Goal: Task Accomplishment & Management: Manage account settings

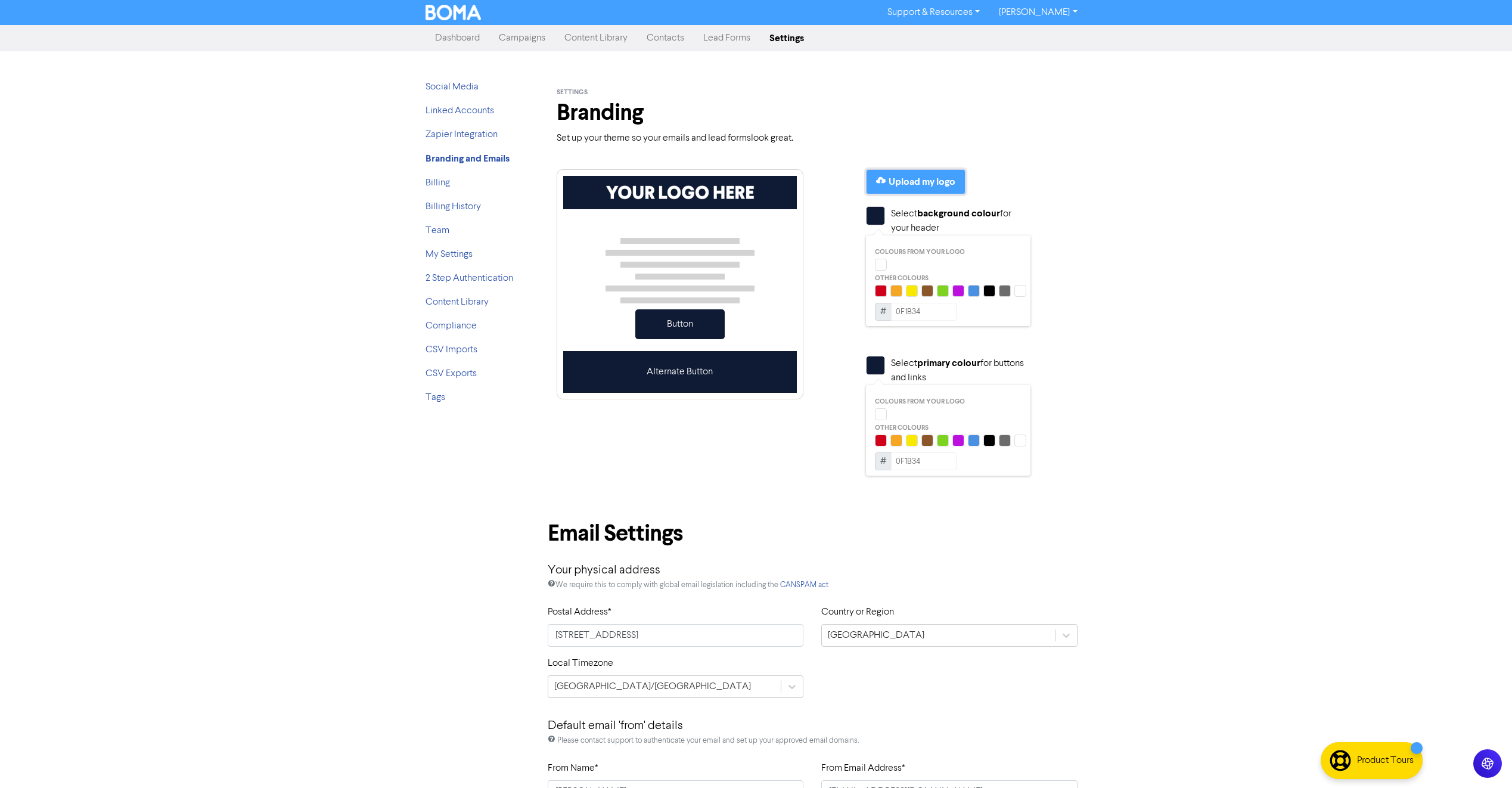
click at [938, 186] on div "Upload my logo" at bounding box center [922, 181] width 67 height 14
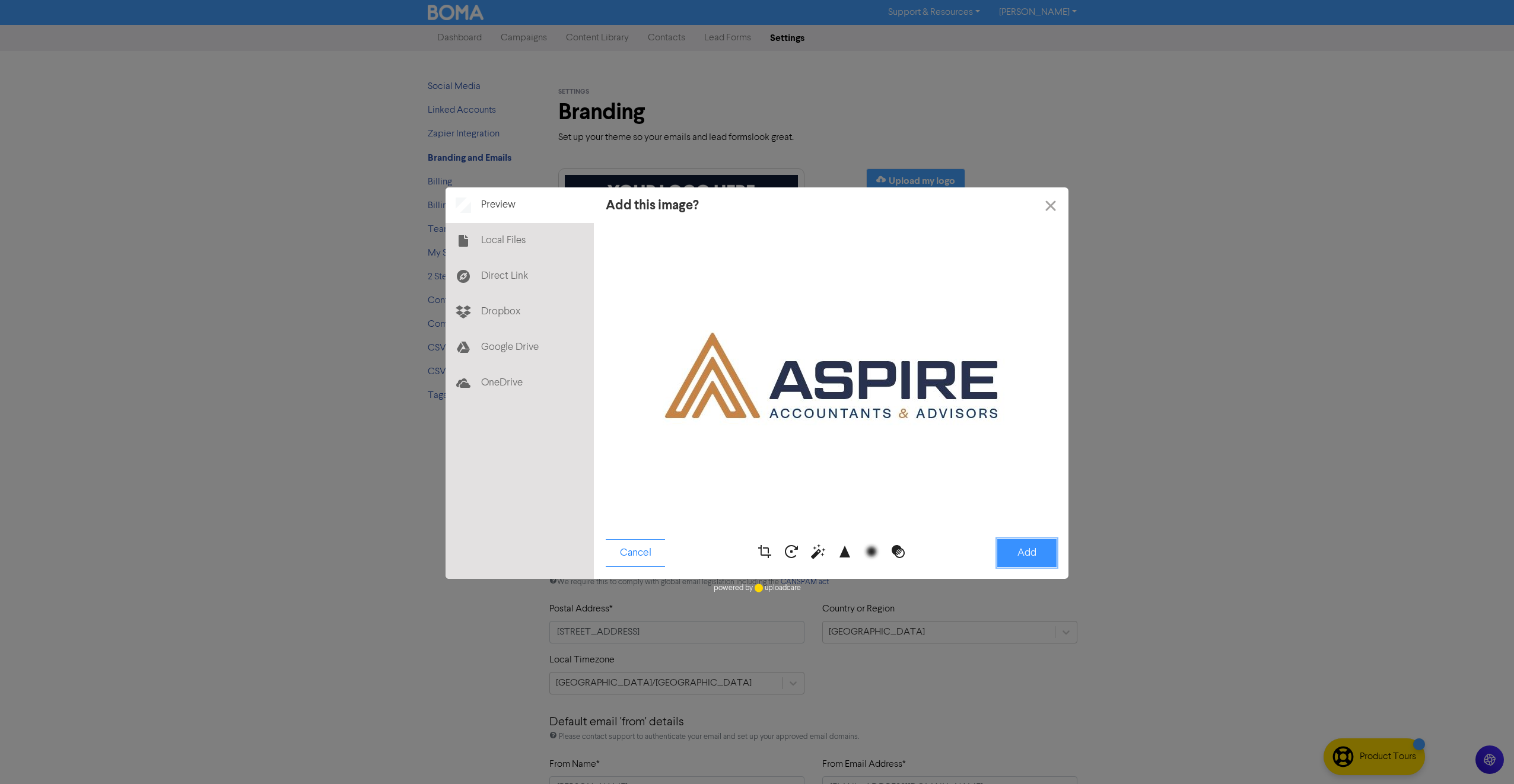
click at [1024, 557] on button "Add" at bounding box center [1027, 553] width 59 height 28
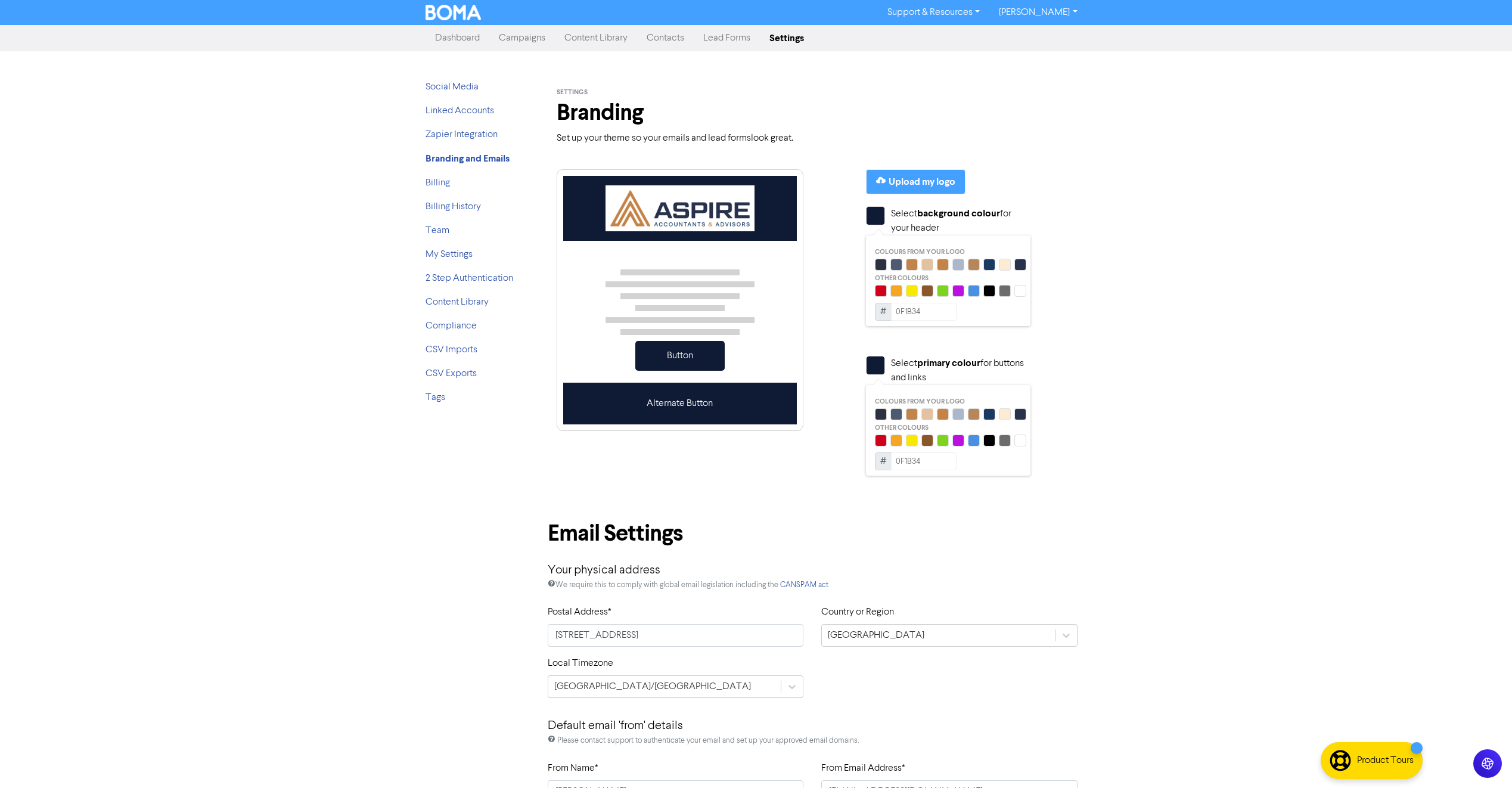
click at [899, 319] on input "0F1B34" at bounding box center [923, 311] width 66 height 18
drag, startPoint x: 933, startPoint y: 314, endPoint x: 873, endPoint y: 307, distance: 60.4
click at [873, 307] on div "Colours from your logo Other colours # 0F1B34" at bounding box center [947, 281] width 164 height 91
drag, startPoint x: 881, startPoint y: 303, endPoint x: 909, endPoint y: 305, distance: 28.1
click at [881, 303] on span "#" at bounding box center [883, 311] width 17 height 18
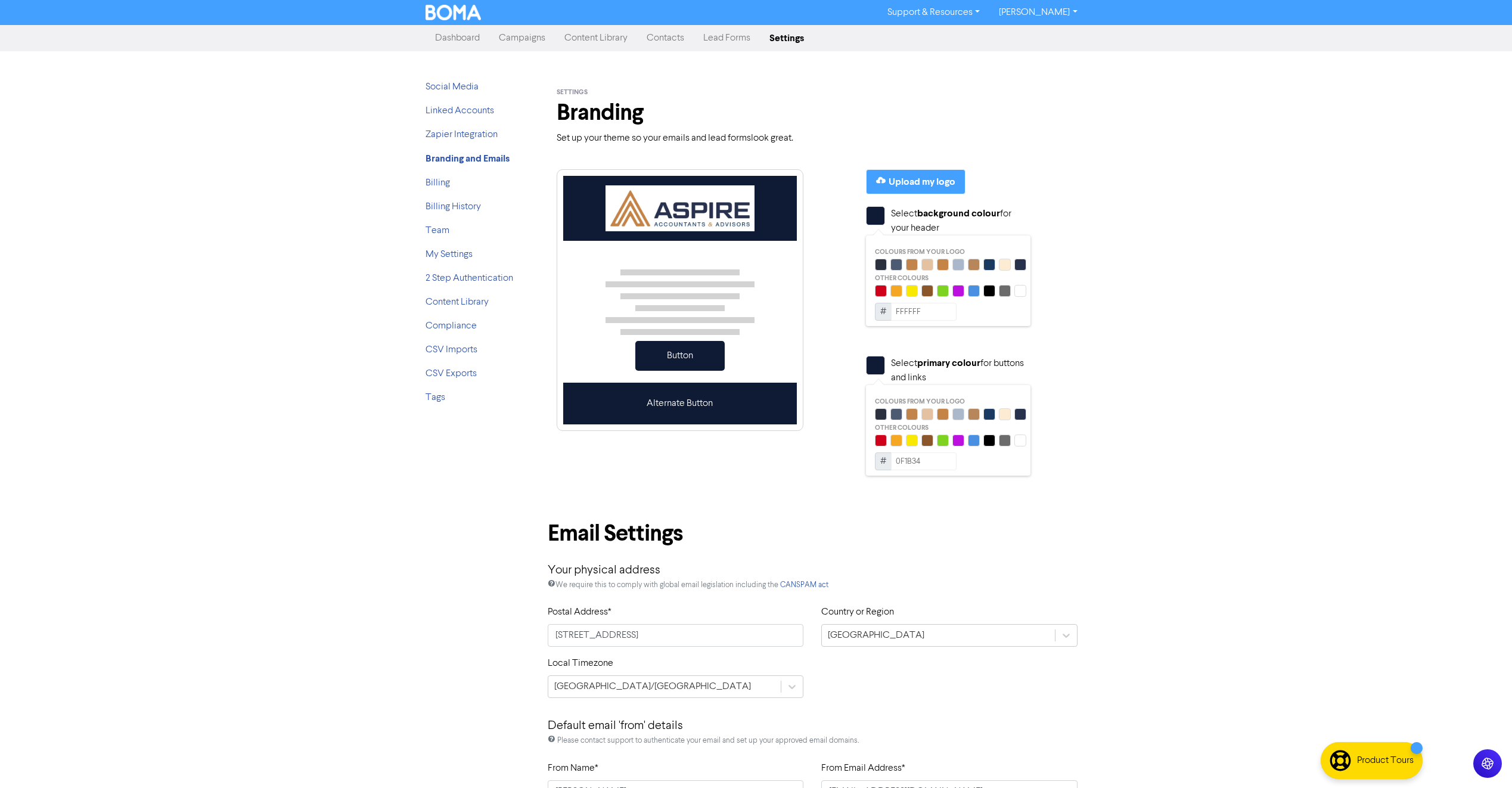
click at [910, 306] on input "FFFFFF" at bounding box center [923, 311] width 66 height 18
click at [898, 314] on input "FFFFFF" at bounding box center [923, 311] width 66 height 18
drag, startPoint x: 927, startPoint y: 312, endPoint x: 832, endPoint y: 300, distance: 95.8
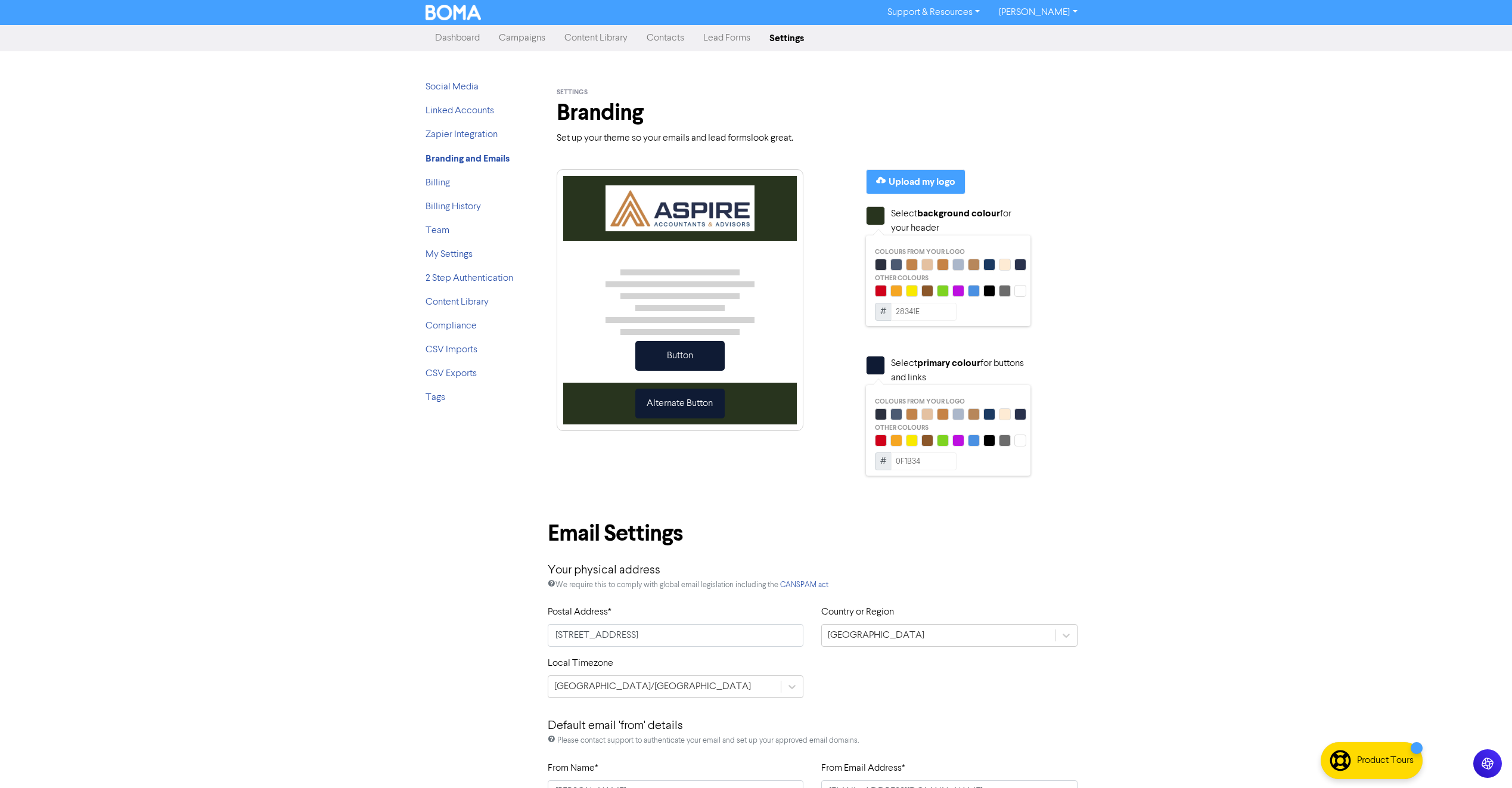
click at [832, 300] on div "Button Alternate Button Upload my logo Select background colour for your header…" at bounding box center [813, 333] width 530 height 346
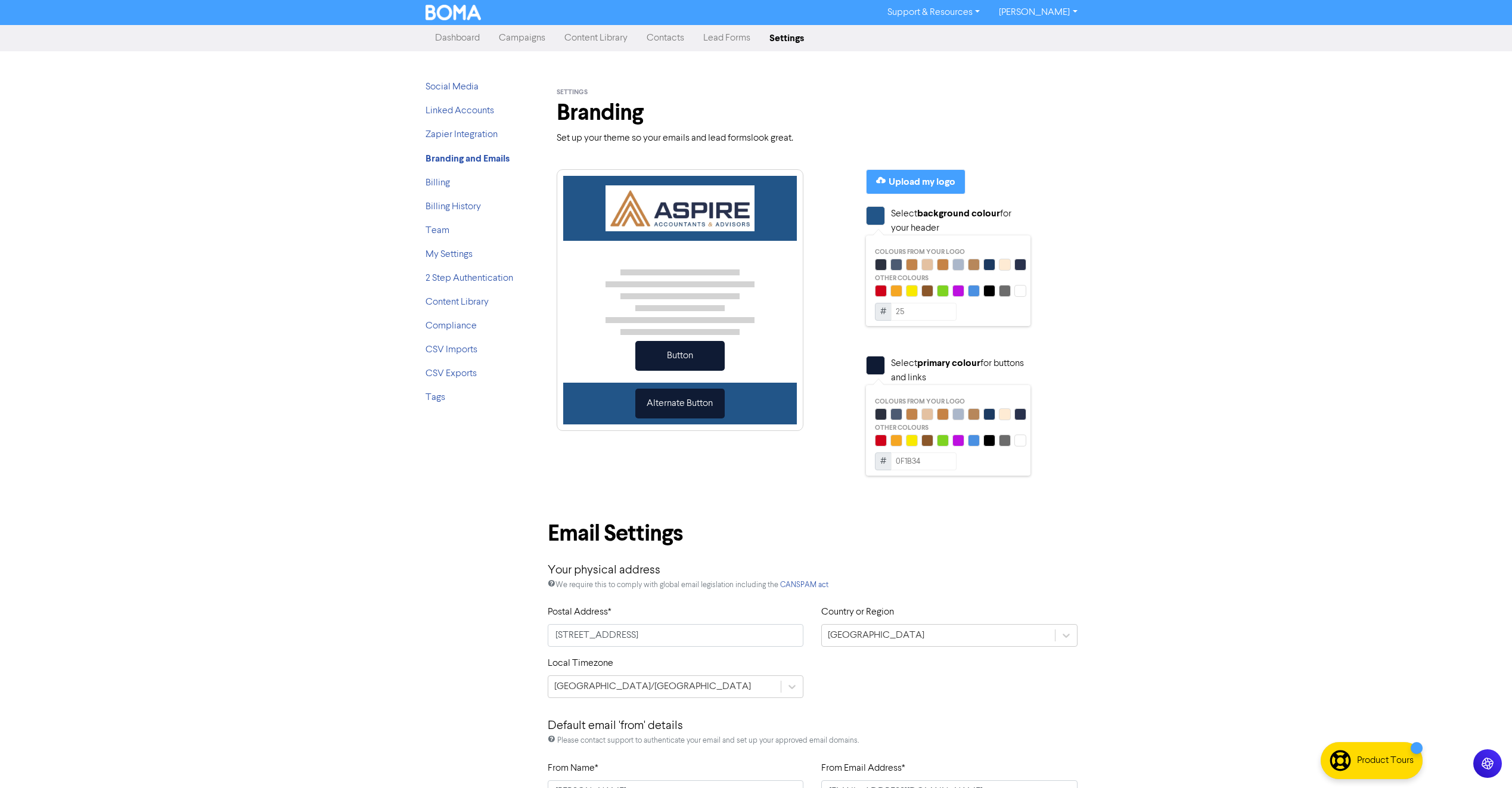
type input "2"
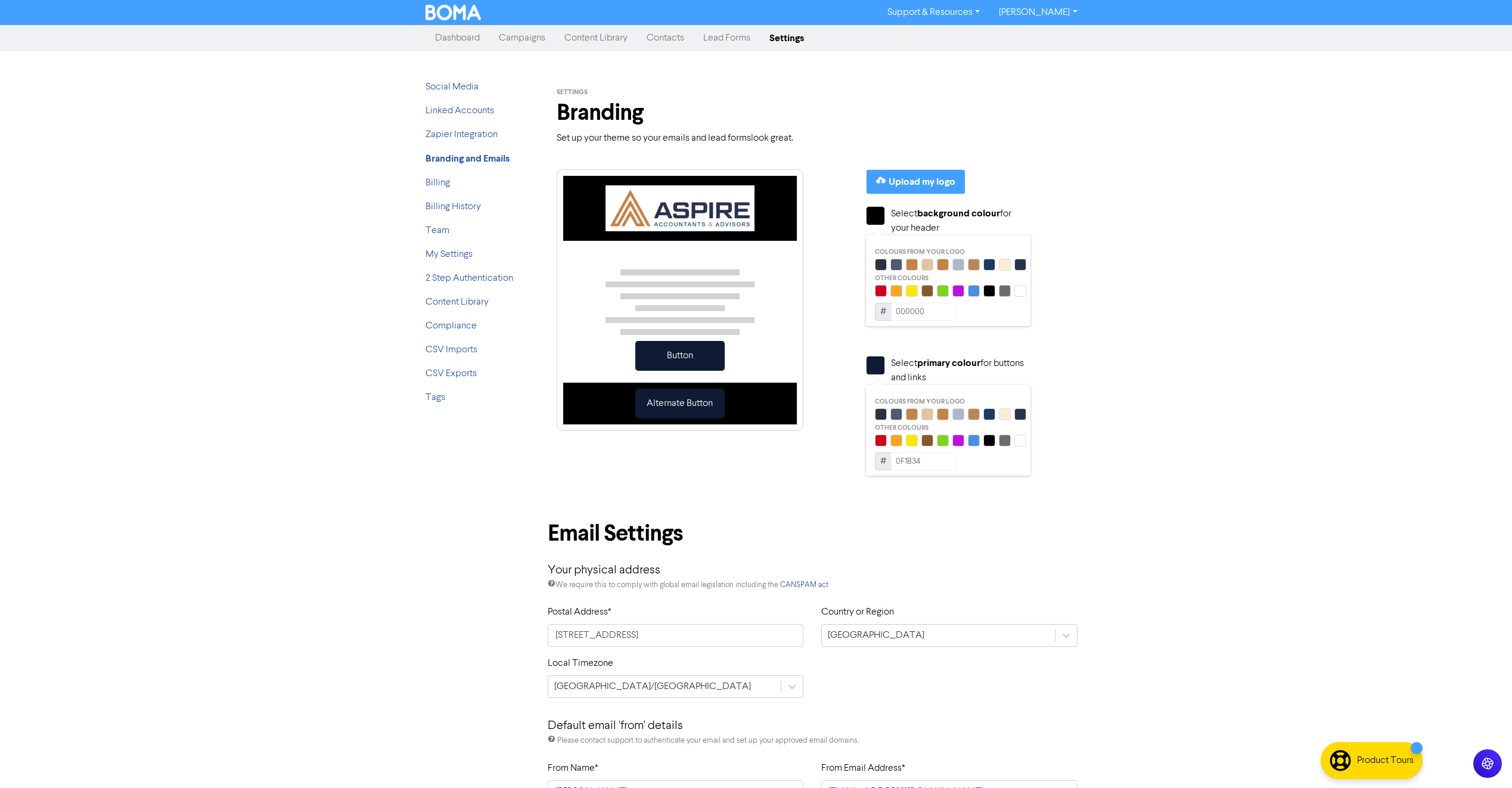
scroll to position [119, 0]
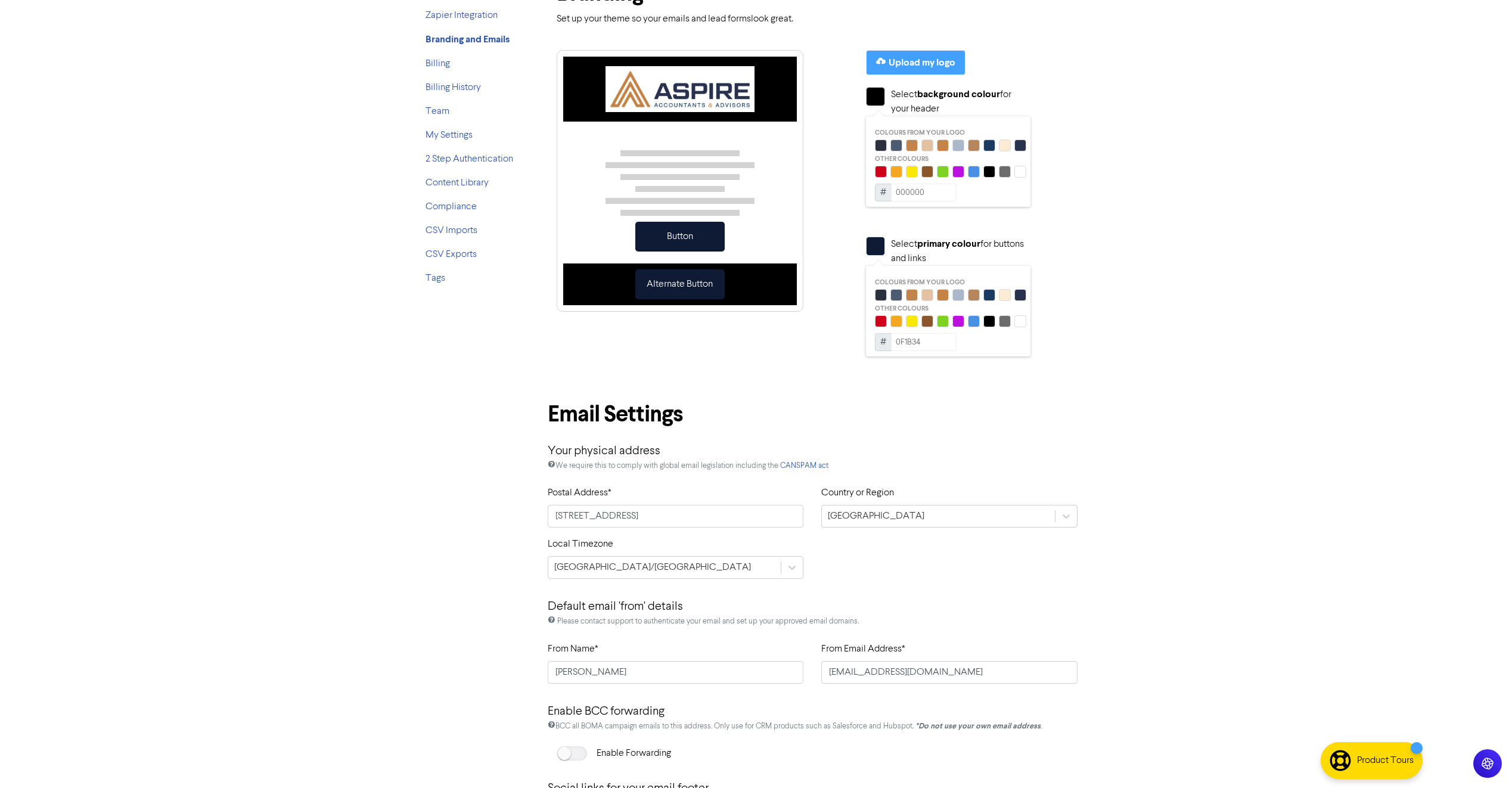
click at [939, 185] on input "000000" at bounding box center [923, 192] width 66 height 18
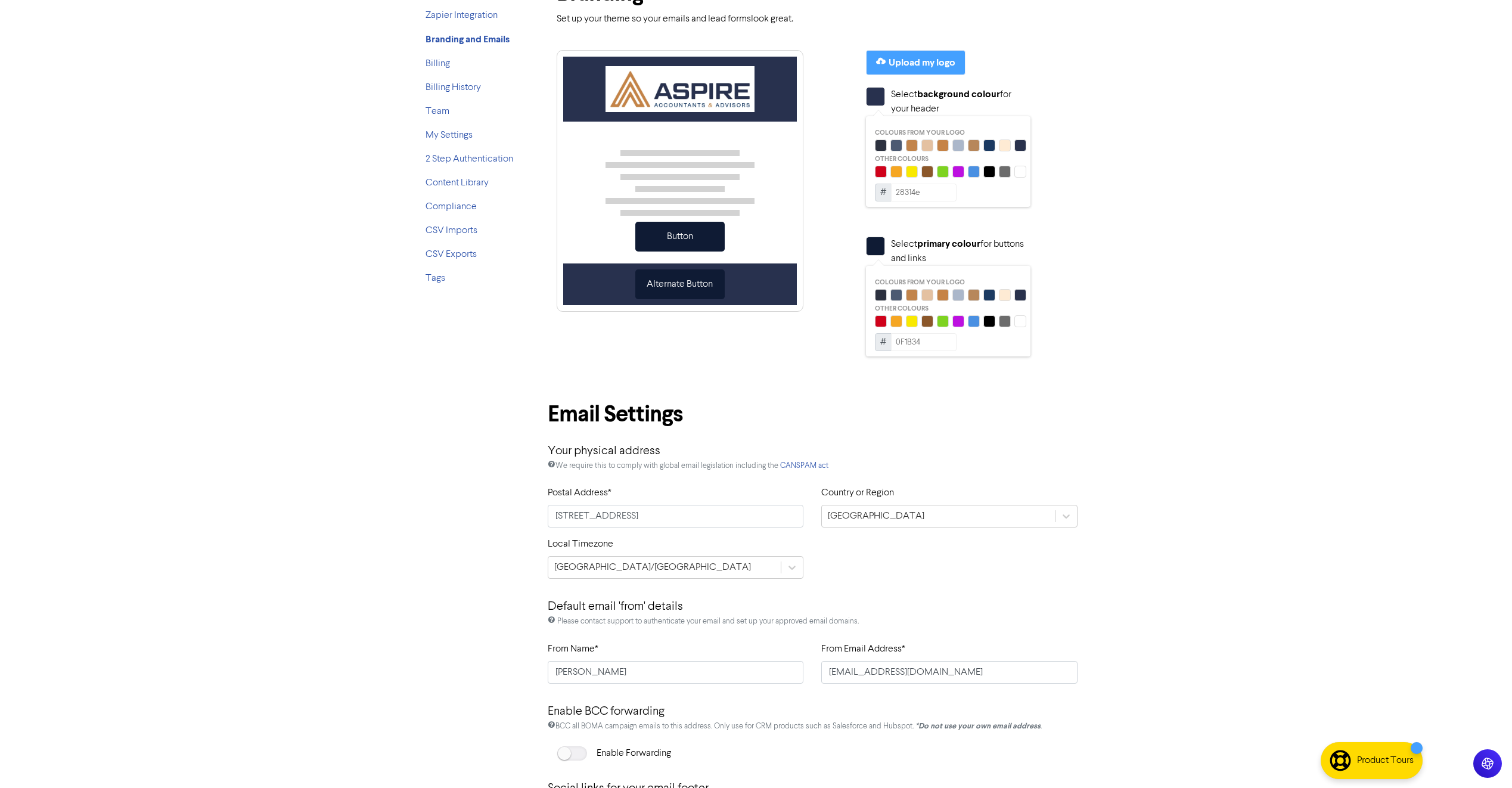
type input "28314E"
drag, startPoint x: 936, startPoint y: 342, endPoint x: 900, endPoint y: 342, distance: 36.0
click at [900, 342] on input "0F1B34" at bounding box center [923, 342] width 66 height 18
type input "0"
type input "6"
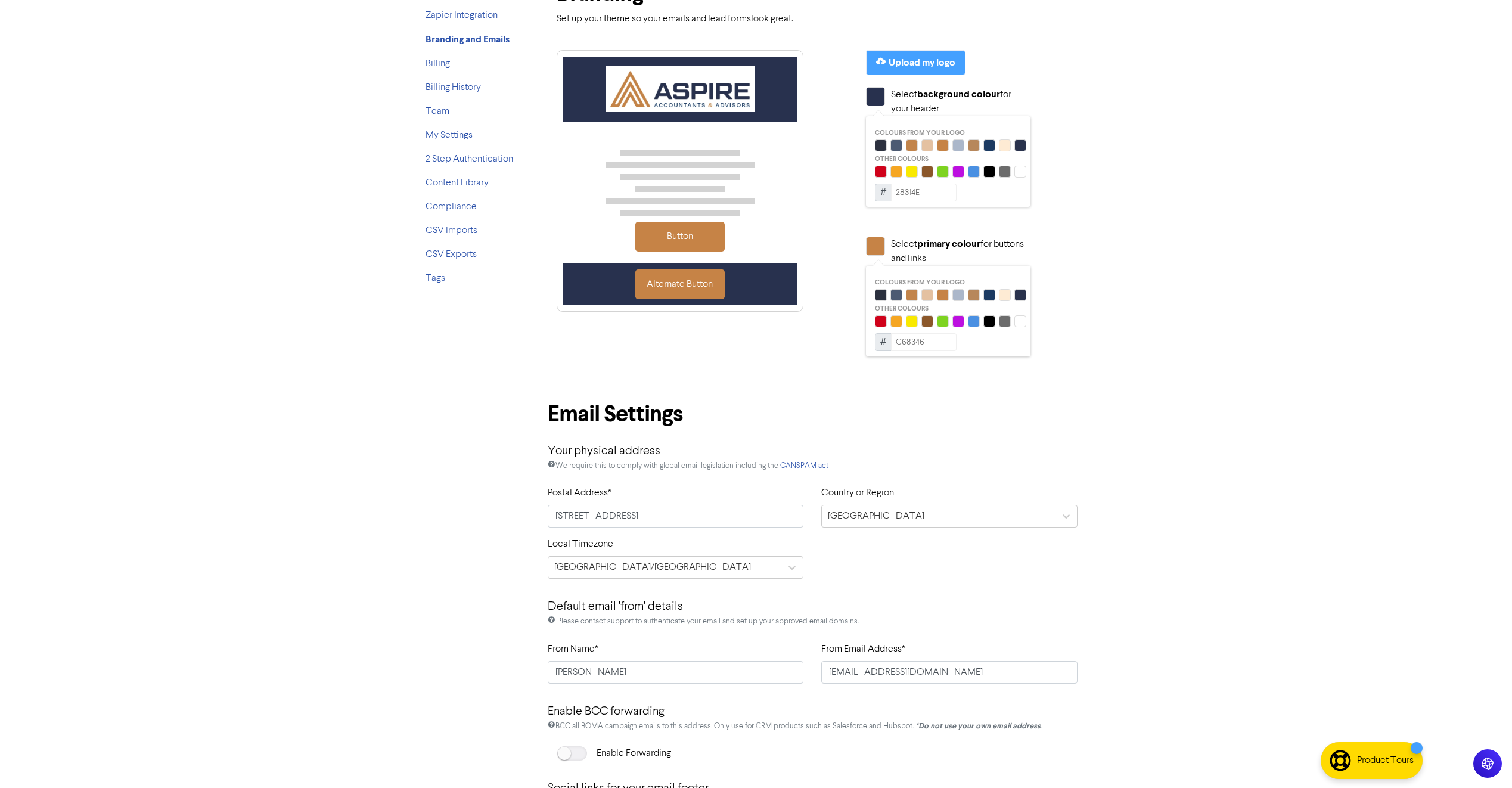
type input "C68346"
click at [1087, 418] on div "Email Settings Your physical address We require this to comply with global emai…" at bounding box center [813, 680] width 548 height 570
click at [594, 673] on input "[PERSON_NAME]" at bounding box center [676, 672] width 256 height 22
drag, startPoint x: 638, startPoint y: 670, endPoint x: 373, endPoint y: 652, distance: 265.6
click at [373, 659] on div "Support & Resources Video Tutorials FAQ & Guides Marketing Education Michelle S…" at bounding box center [756, 275] width 1512 height 788
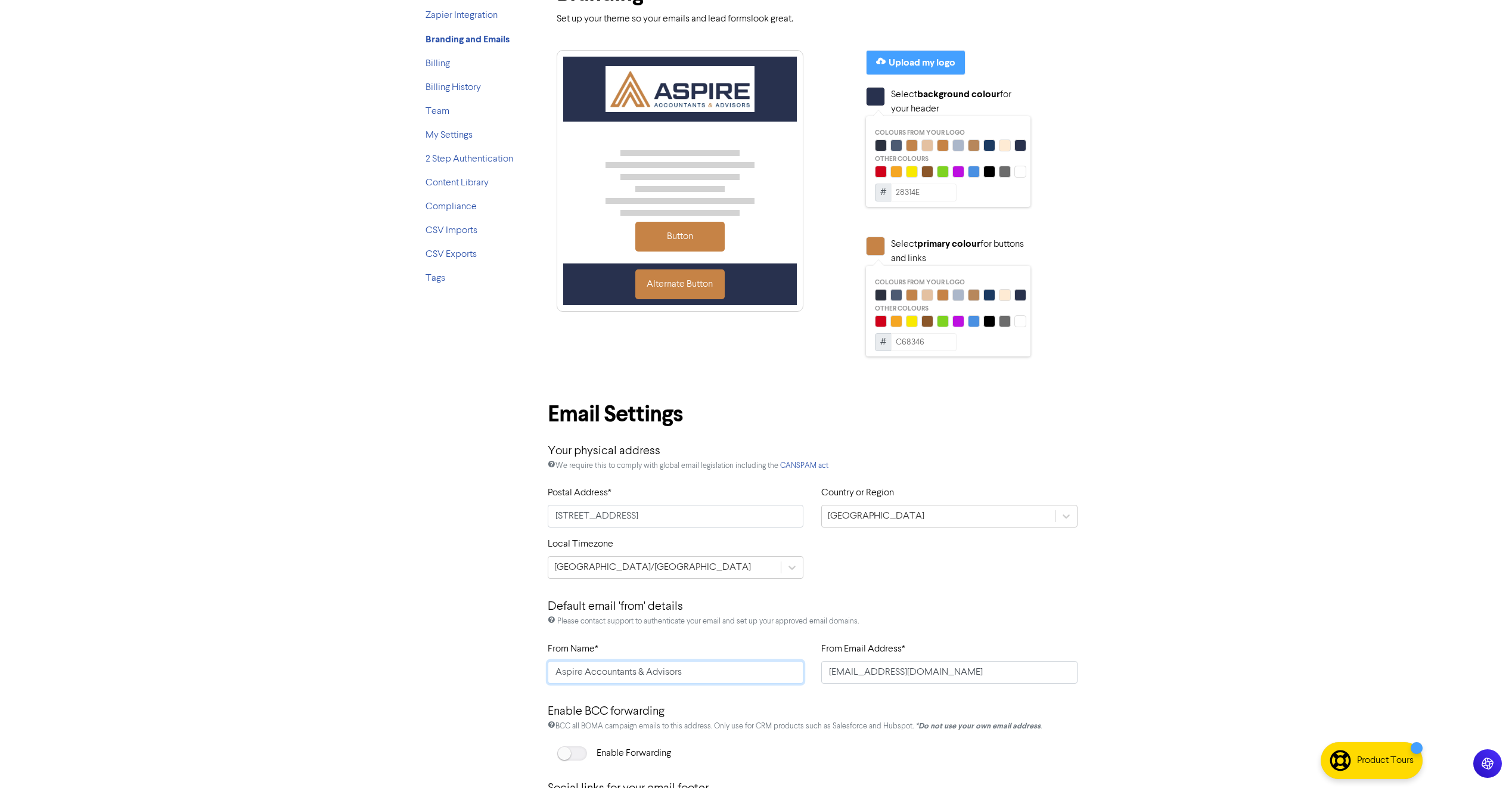
type input "Aspire Accountants & Advisors"
type input "info@aspireaagroup.com.au"
drag, startPoint x: 1161, startPoint y: 570, endPoint x: 1147, endPoint y: 599, distance: 32.2
click at [1165, 571] on div "Support & Resources Video Tutorials FAQ & Guides Marketing Education Michelle S…" at bounding box center [756, 275] width 1512 height 788
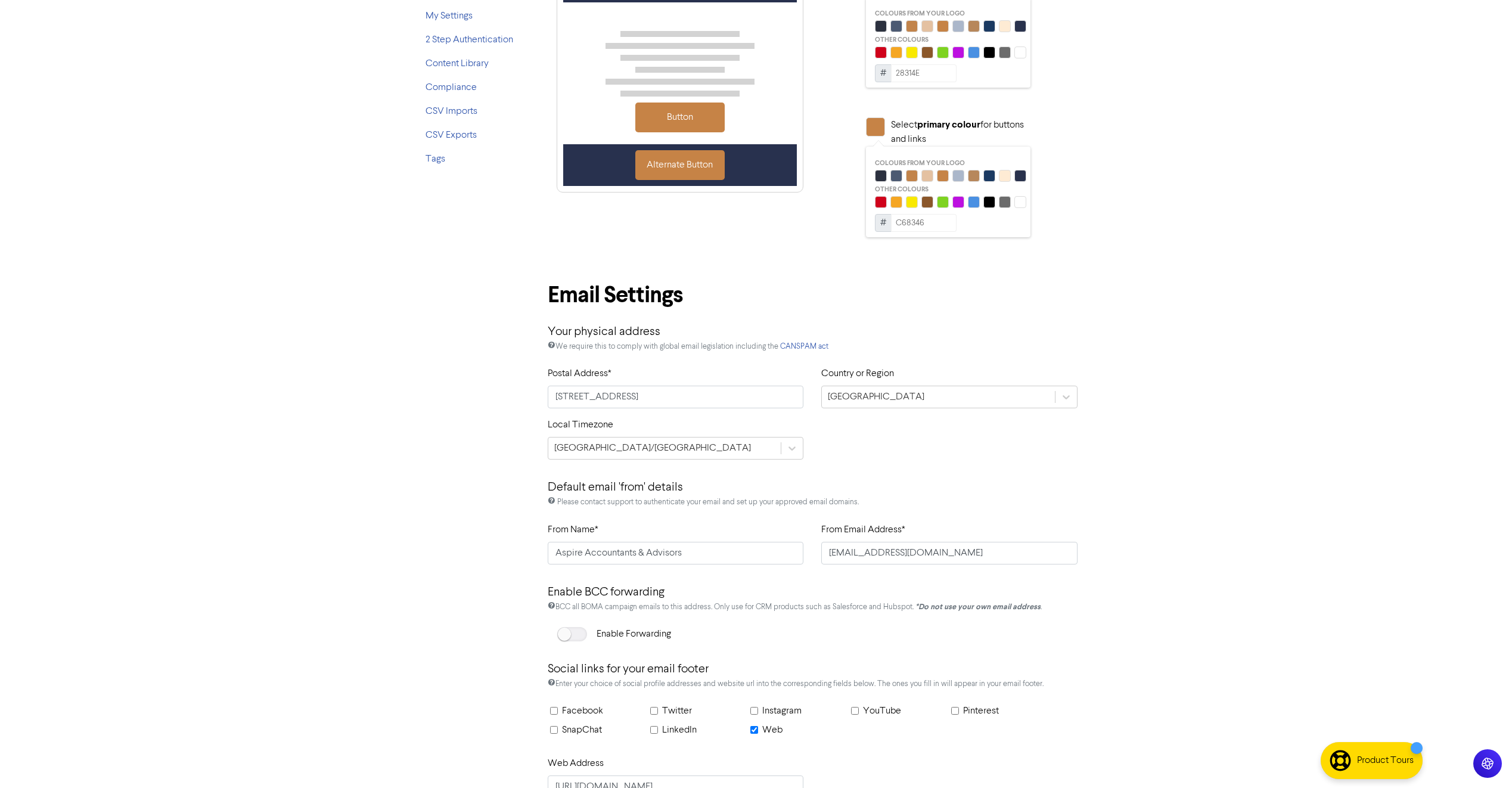
scroll to position [296, 0]
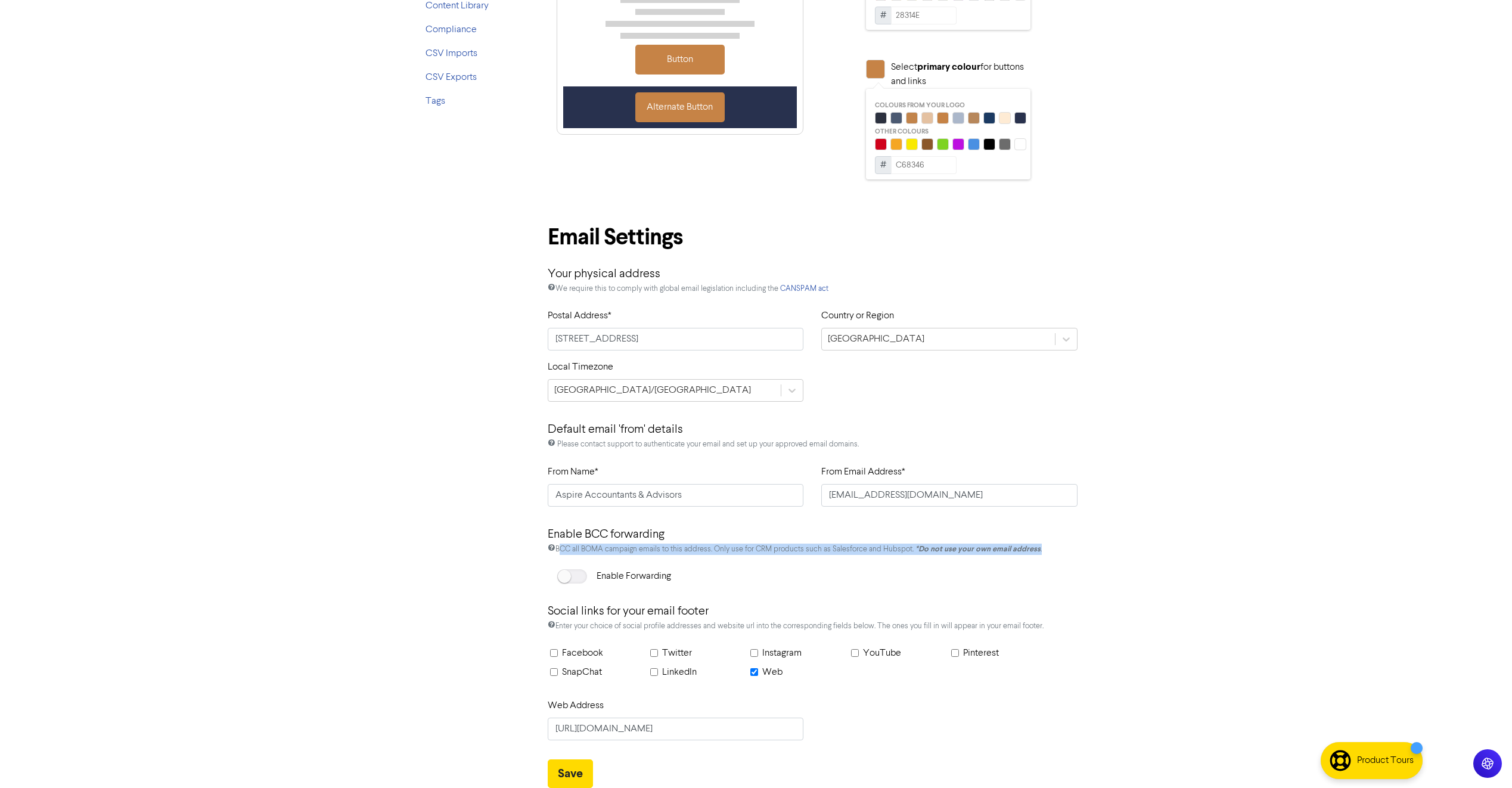
drag, startPoint x: 556, startPoint y: 551, endPoint x: 1044, endPoint y: 558, distance: 488.1
click at [1044, 558] on div "BCC all BOMA campaign emails to this address. Only use for CRM products such as…" at bounding box center [813, 557] width 530 height 26
click at [901, 590] on div "Enable Forwarding" at bounding box center [813, 582] width 548 height 24
drag, startPoint x: 553, startPoint y: 652, endPoint x: 576, endPoint y: 651, distance: 23.0
click at [553, 651] on input "Facebook" at bounding box center [554, 653] width 7 height 7
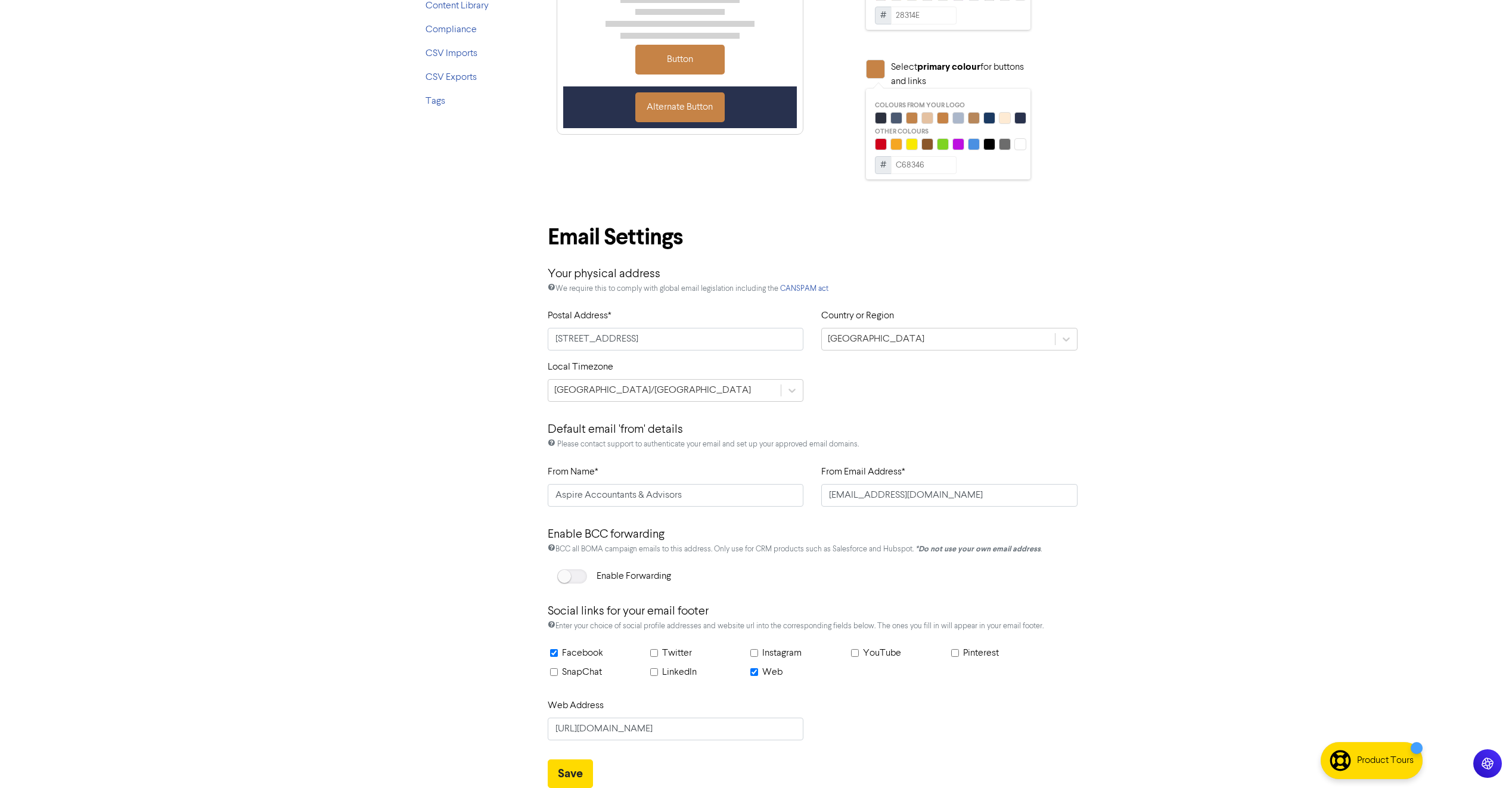
checkbox input "true"
click at [771, 734] on input "text" at bounding box center [731, 729] width 144 height 22
paste input "aspireaccountantsandadvisors"
type input "aspireaccountantsandadvisors"
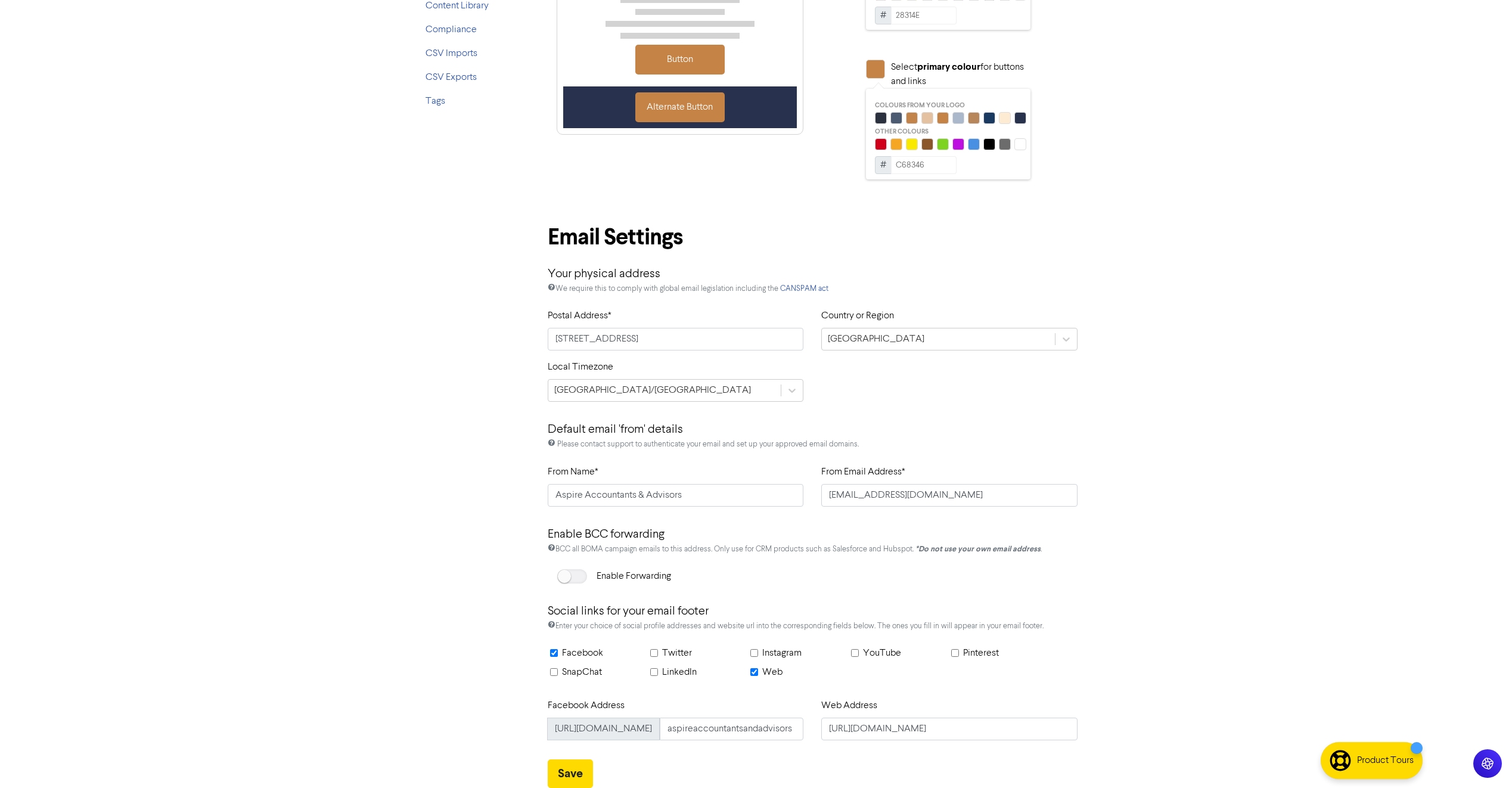
scroll to position [0, 0]
click at [1189, 492] on html "Support & Resources Video Tutorials FAQ & Guides Marketing Education Michelle S…" at bounding box center [756, 98] width 1512 height 788
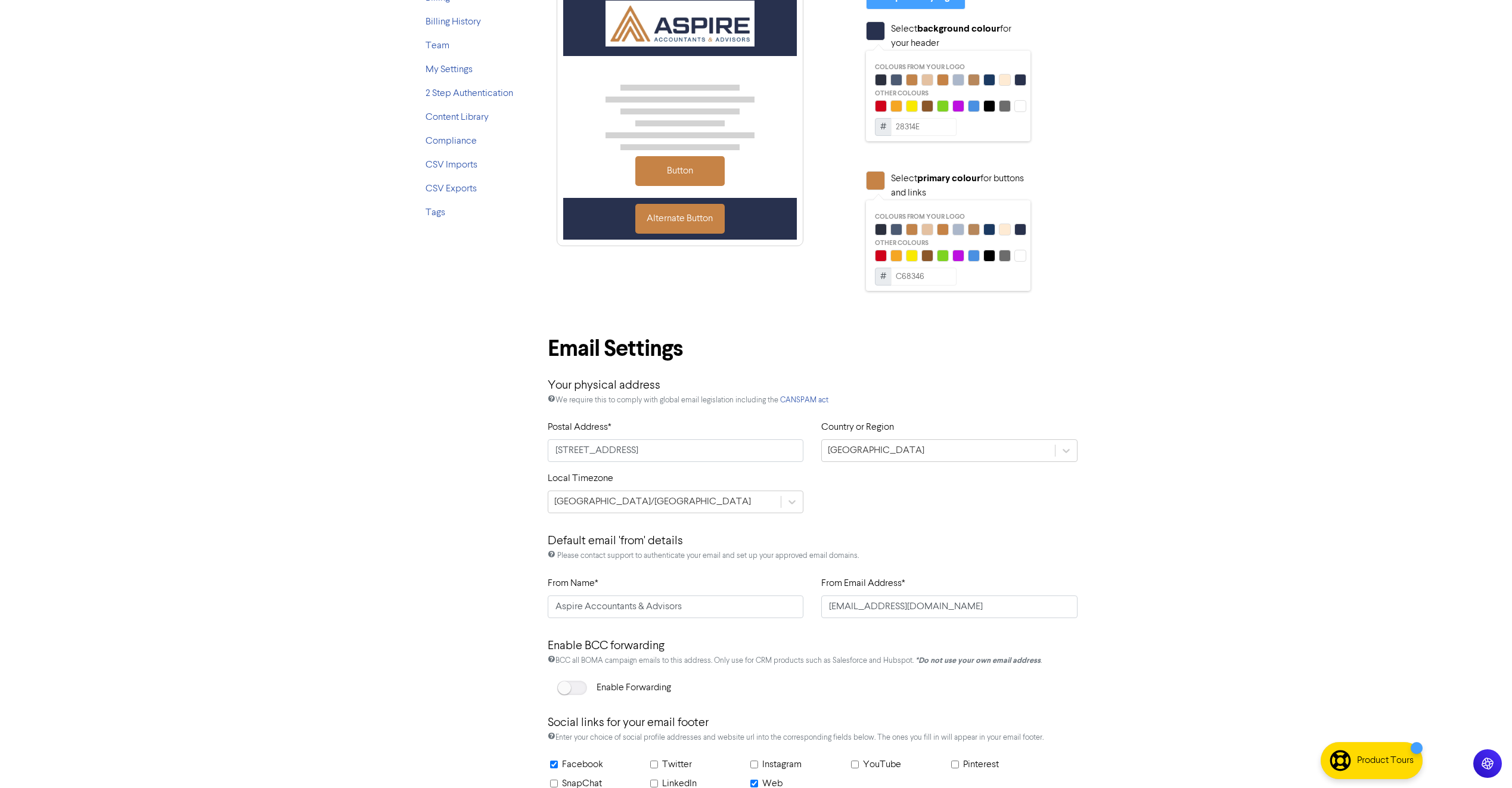
scroll to position [296, 0]
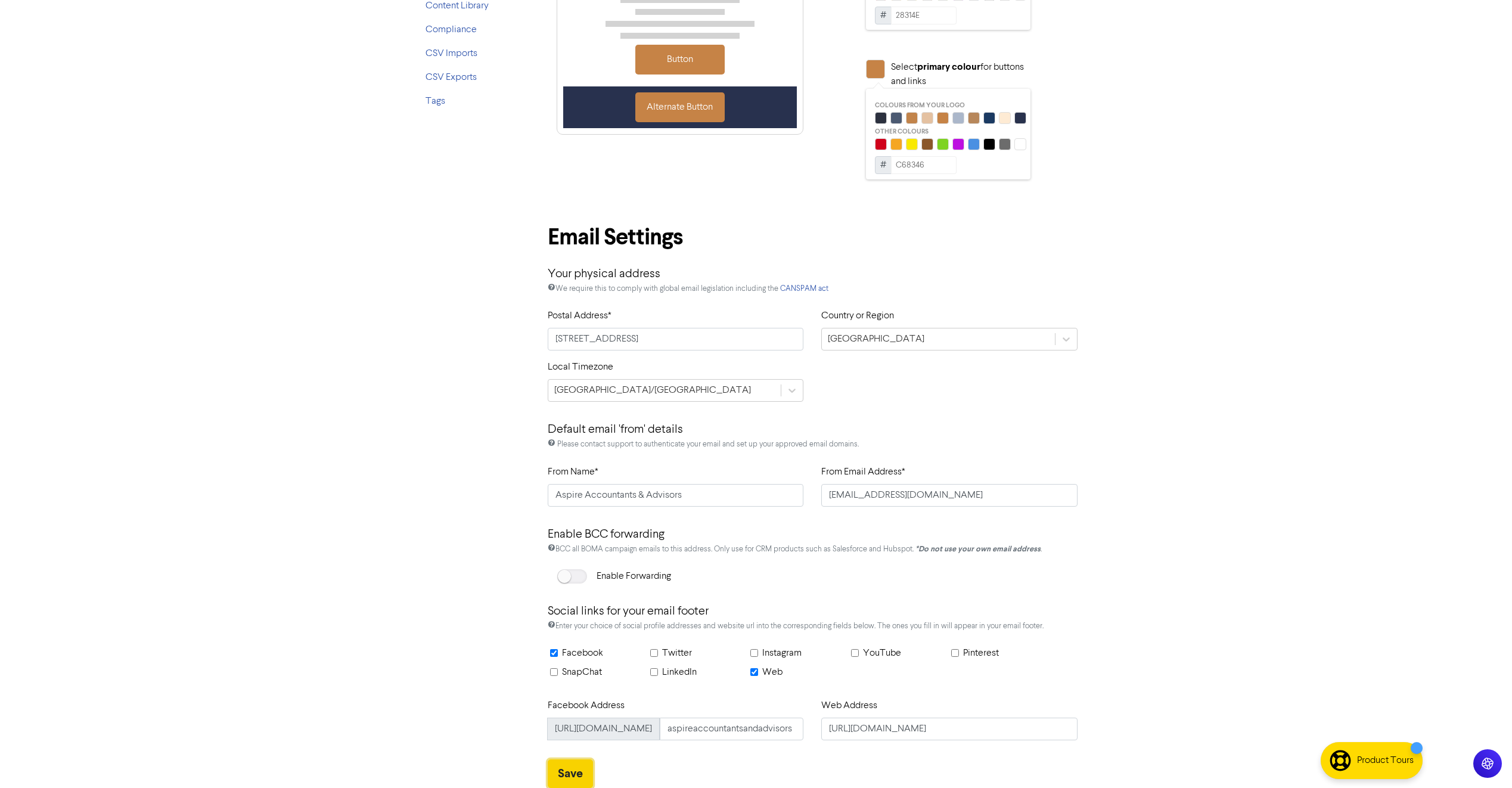
click at [579, 775] on button "Save" at bounding box center [570, 773] width 46 height 29
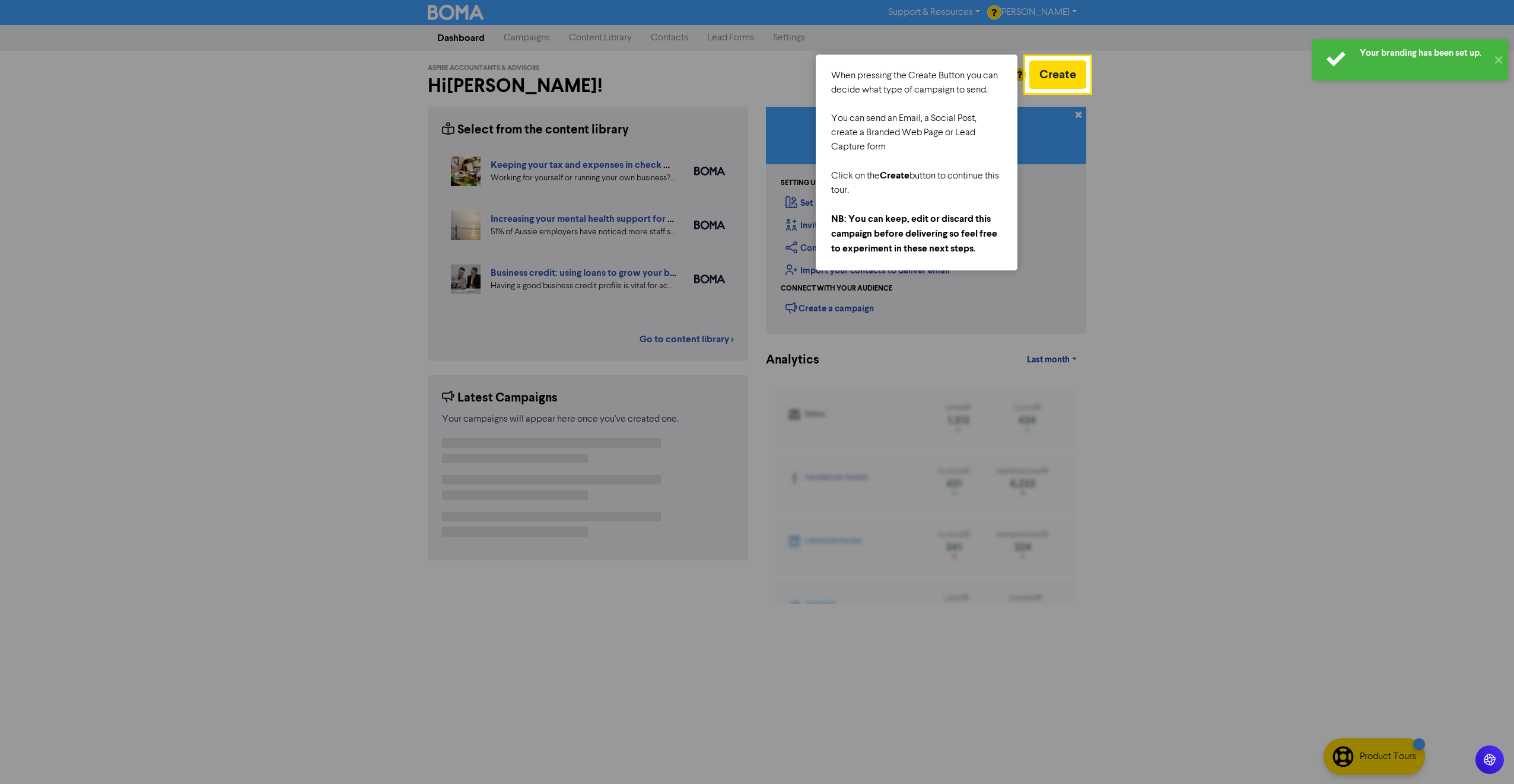
drag, startPoint x: 817, startPoint y: 41, endPoint x: 807, endPoint y: 41, distance: 10.0
click at [810, 41] on div at bounding box center [513, 392] width 1027 height 784
click at [774, 38] on div at bounding box center [513, 392] width 1027 height 784
click at [1500, 59] on button "✕" at bounding box center [1498, 59] width 19 height 42
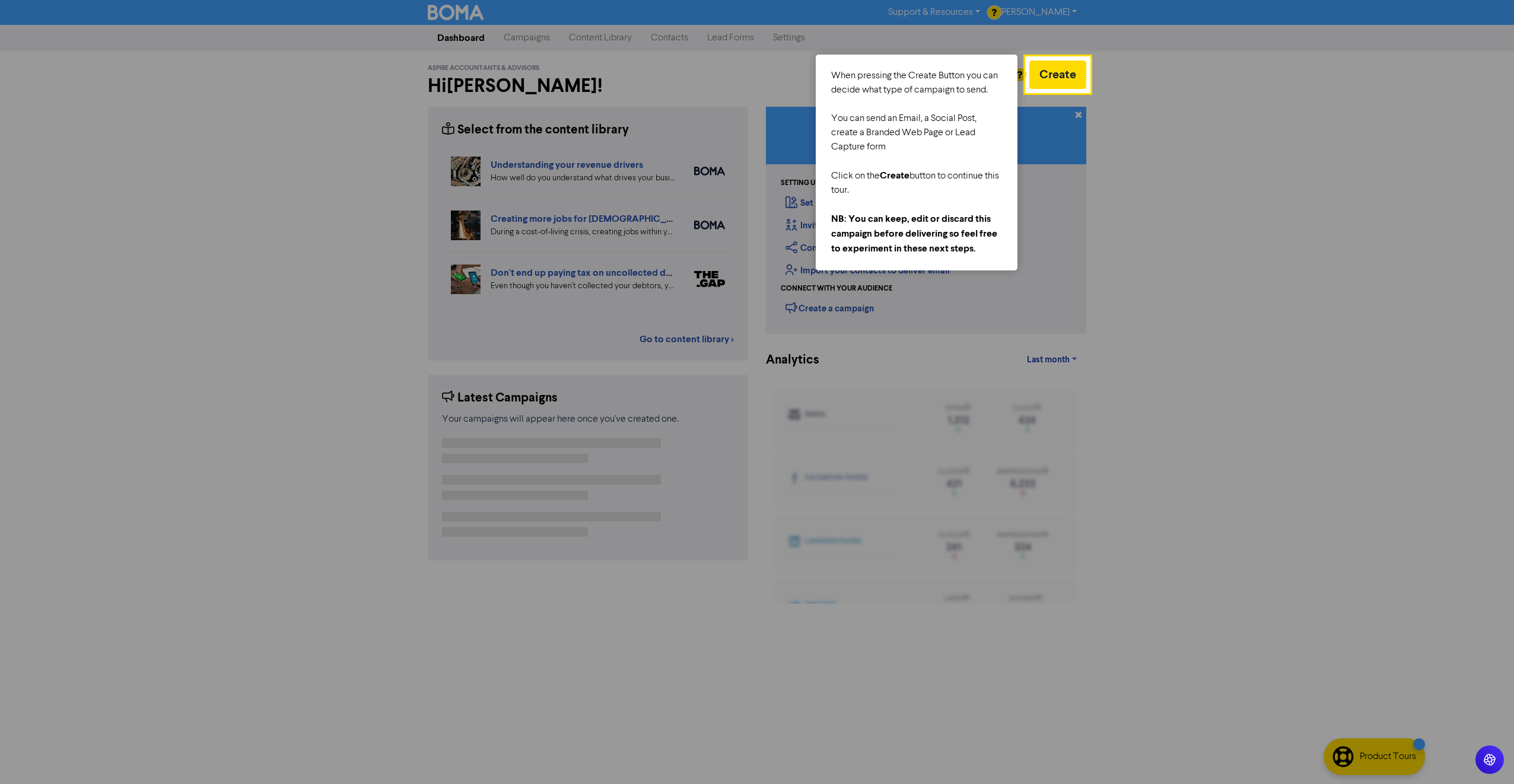
click at [873, 34] on div at bounding box center [513, 392] width 1027 height 784
click at [1052, 81] on button "Create" at bounding box center [1058, 74] width 57 height 29
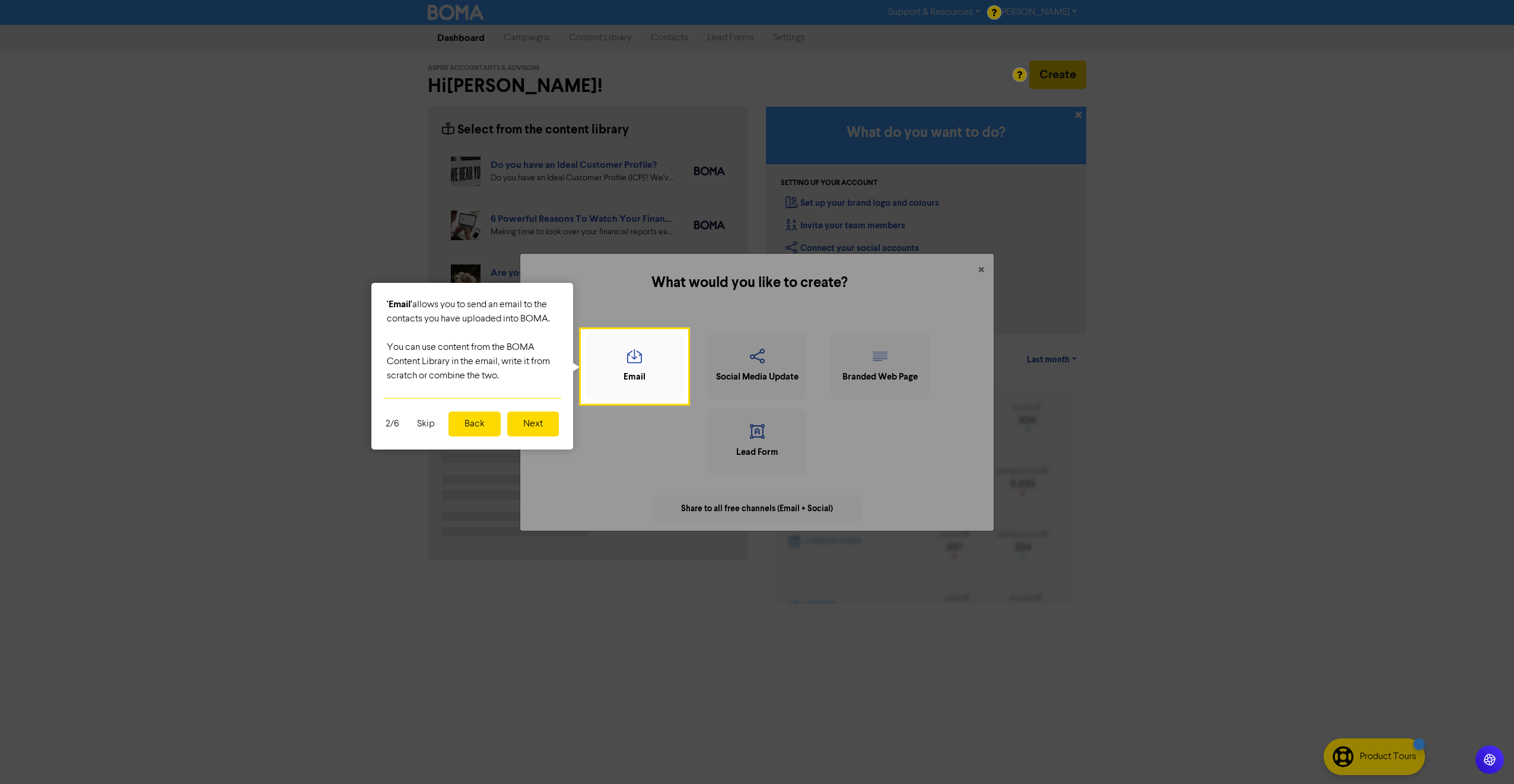
click at [433, 424] on button "Skip" at bounding box center [425, 423] width 32 height 25
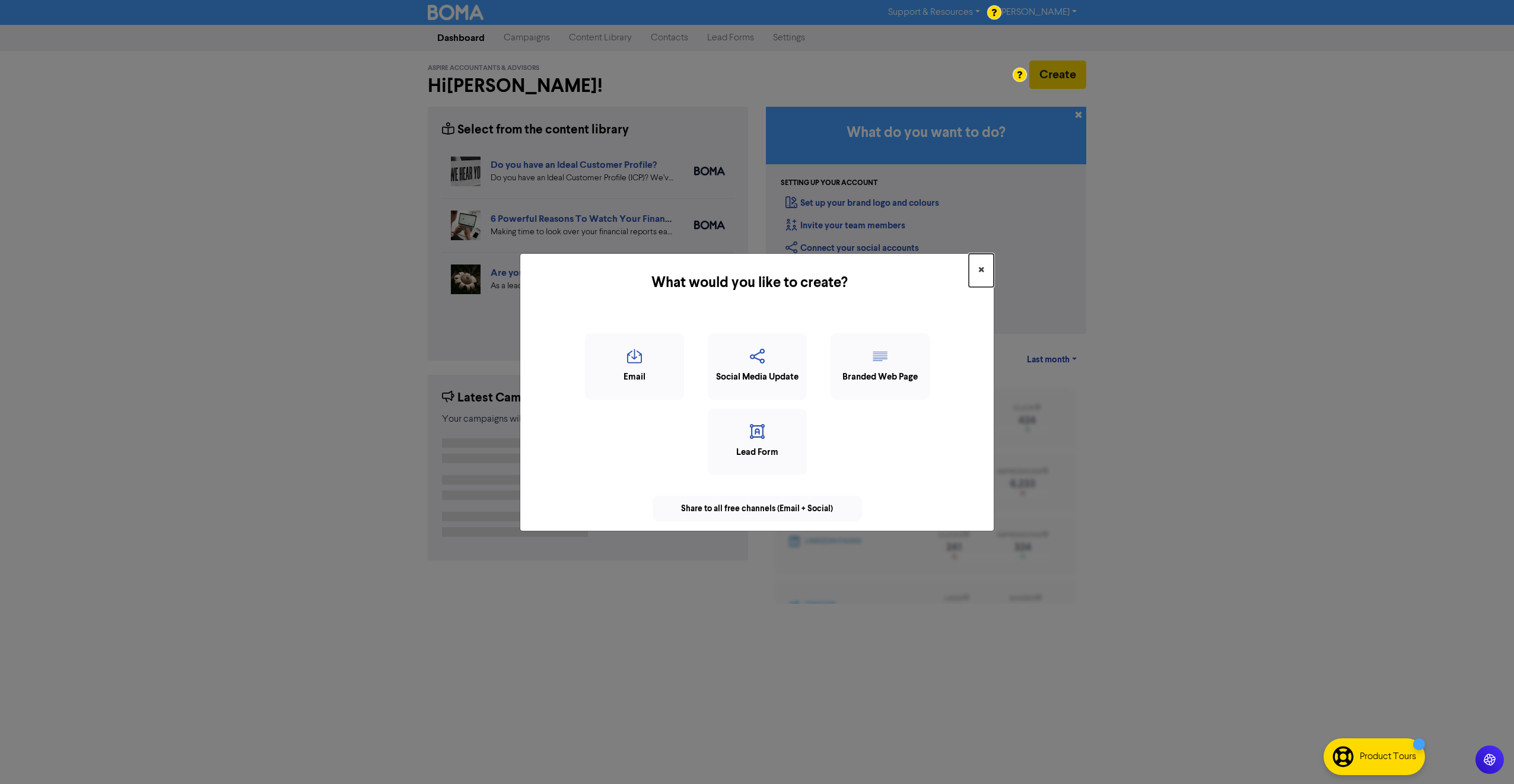
click at [986, 273] on button "×" at bounding box center [981, 271] width 25 height 33
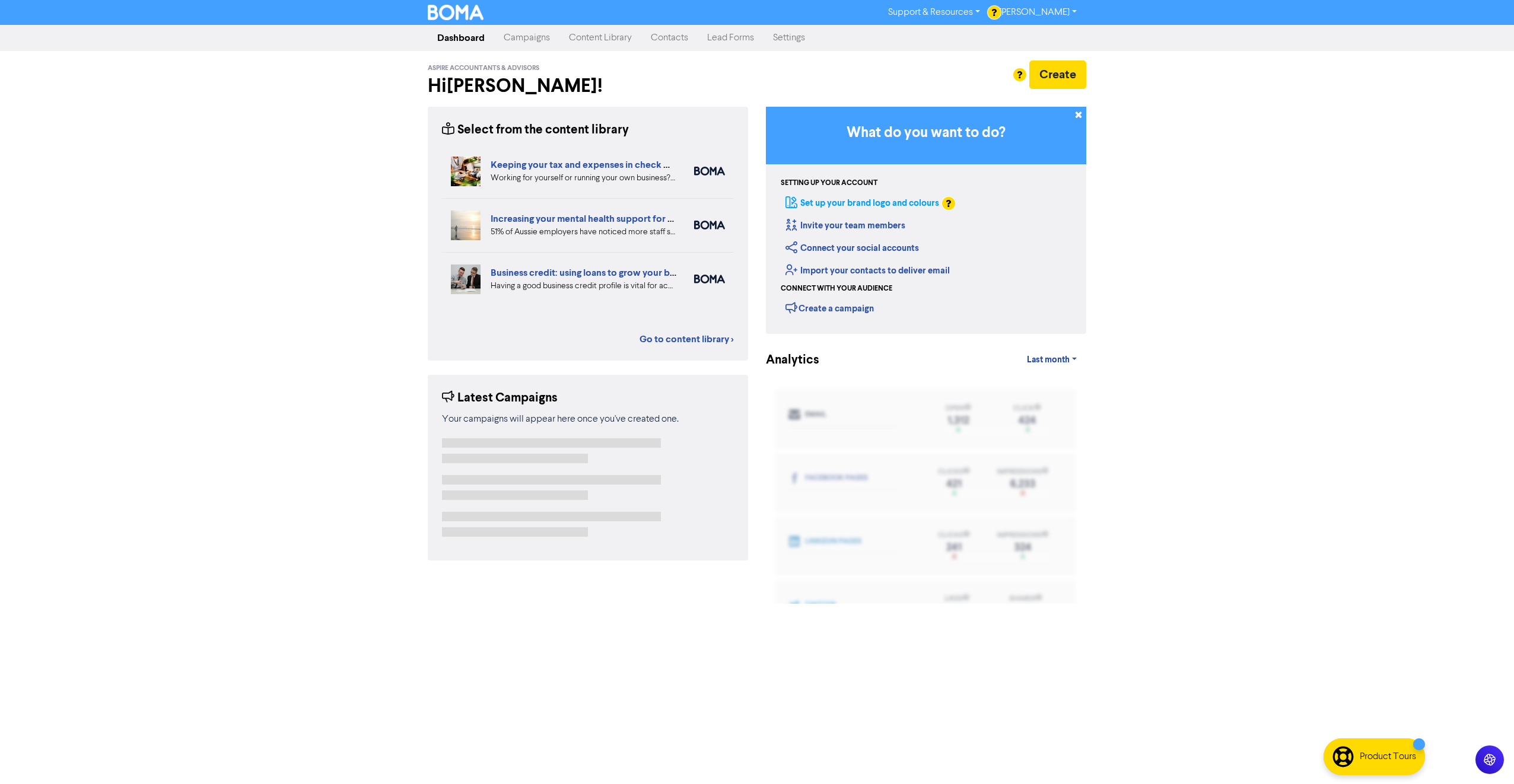
click at [863, 203] on link "Set up your brand logo and colours" at bounding box center [862, 203] width 154 height 11
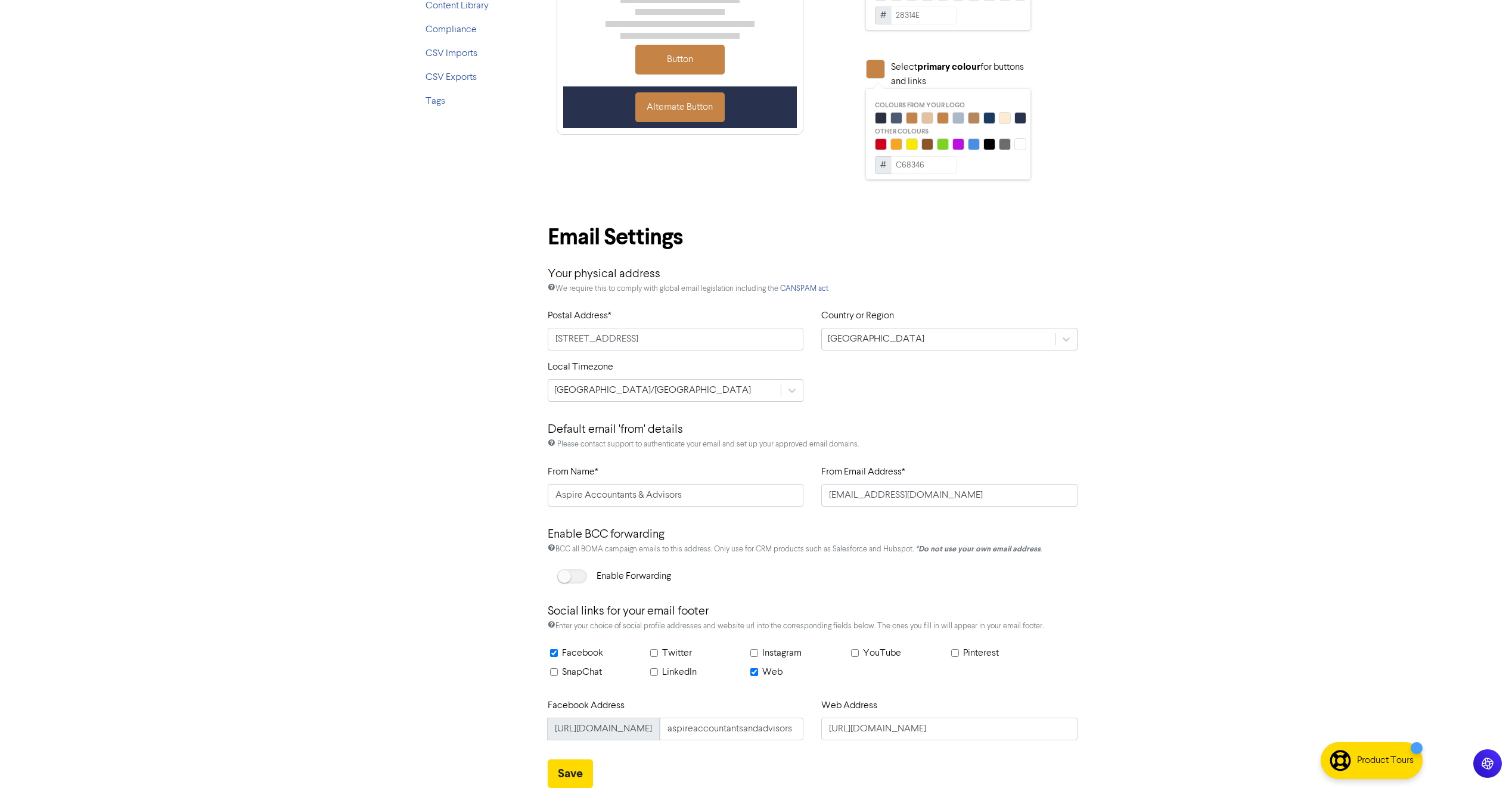
scroll to position [51, 0]
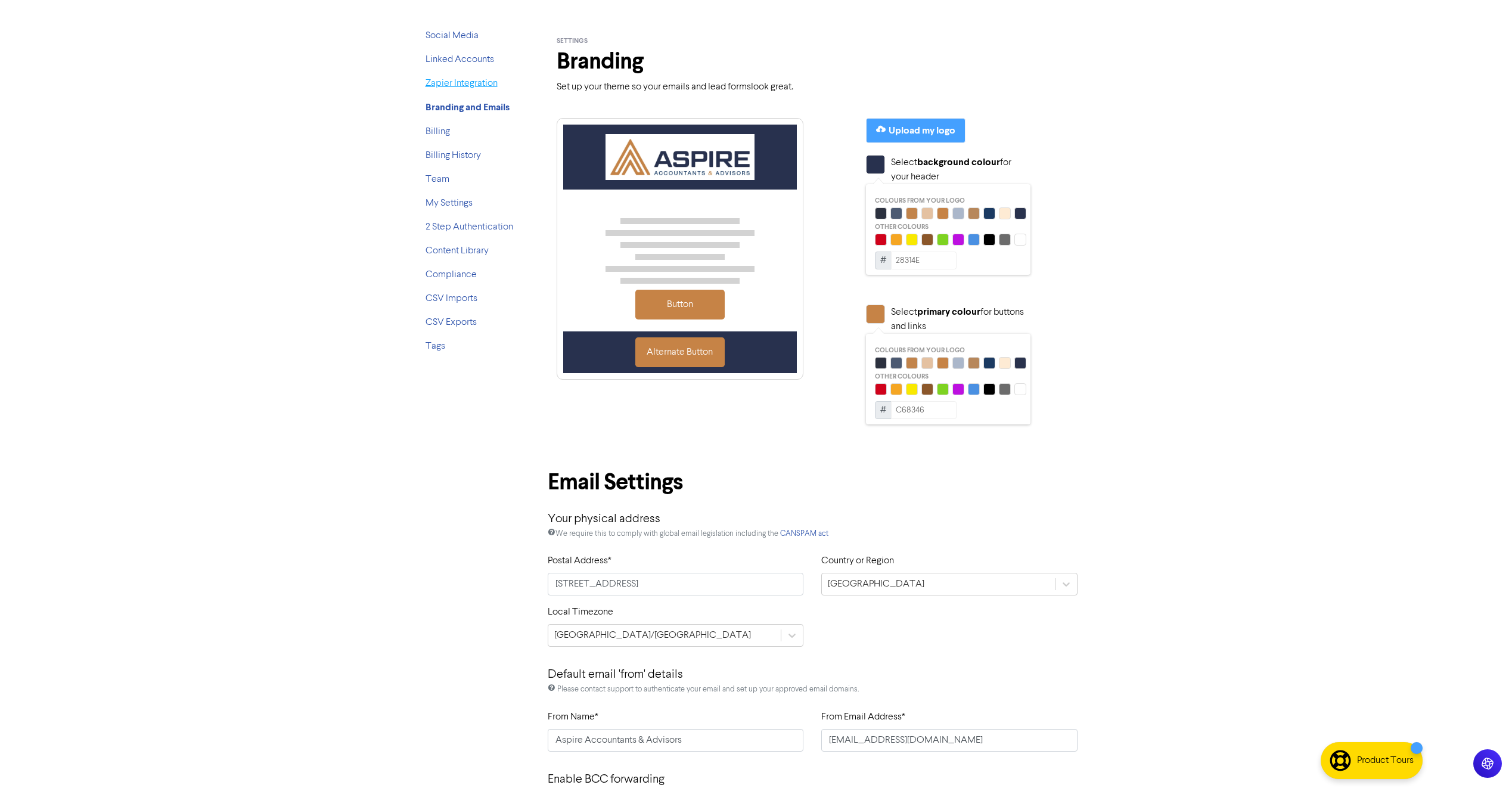
click at [456, 85] on link "Zapier Integration" at bounding box center [462, 84] width 72 height 9
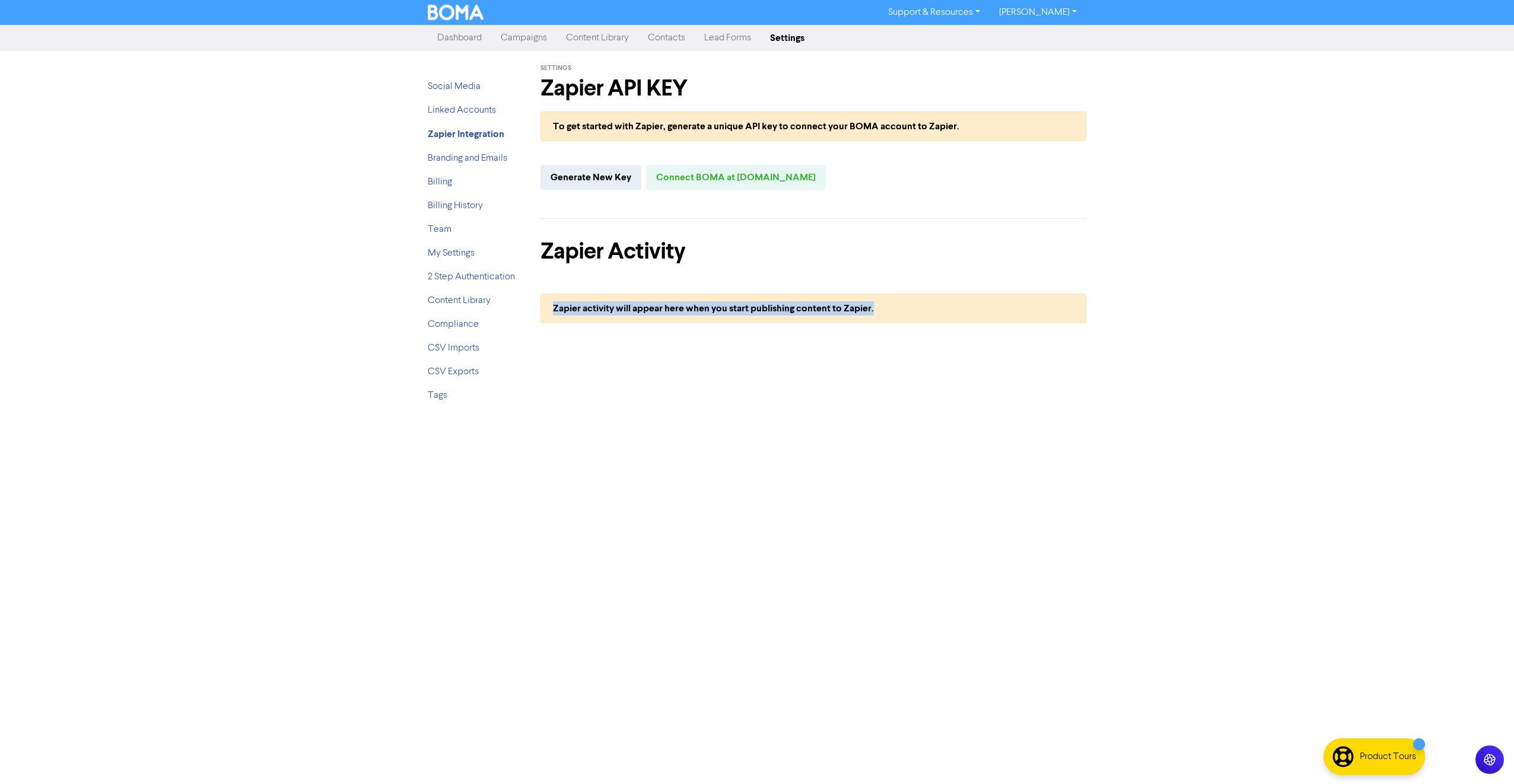
drag, startPoint x: 903, startPoint y: 312, endPoint x: 535, endPoint y: 311, distance: 368.0
click at [535, 311] on div "Settings Zapier API KEY To get started with Zapier, generate a unique API key t…" at bounding box center [813, 231] width 563 height 361
click at [447, 233] on link "Team" at bounding box center [440, 229] width 24 height 9
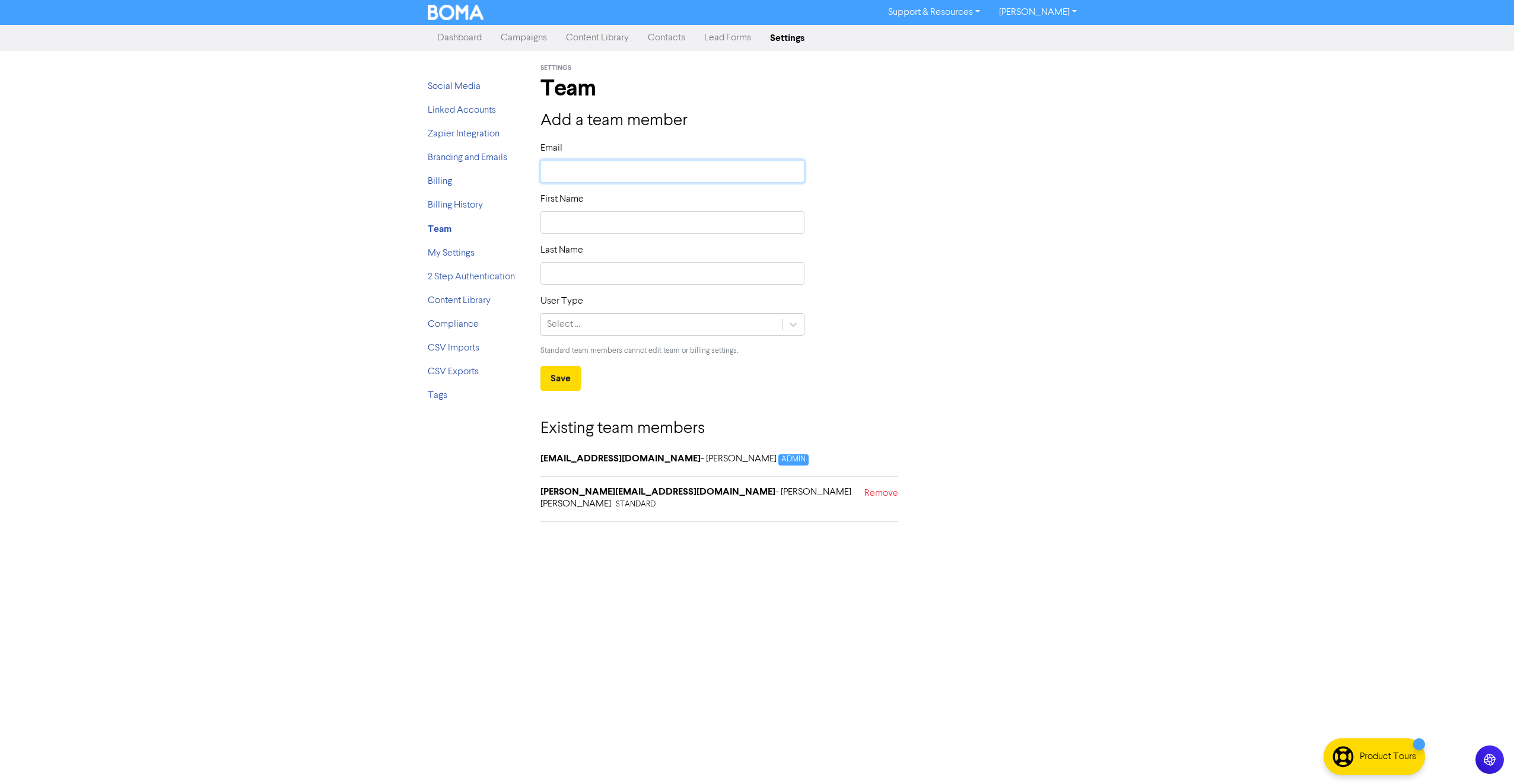
click at [674, 173] on input "text" at bounding box center [671, 171] width 264 height 22
click at [1076, 526] on div "Support & Resources Video Tutorials FAQ & Guides Marketing Education Michelle S…" at bounding box center [757, 392] width 1514 height 784
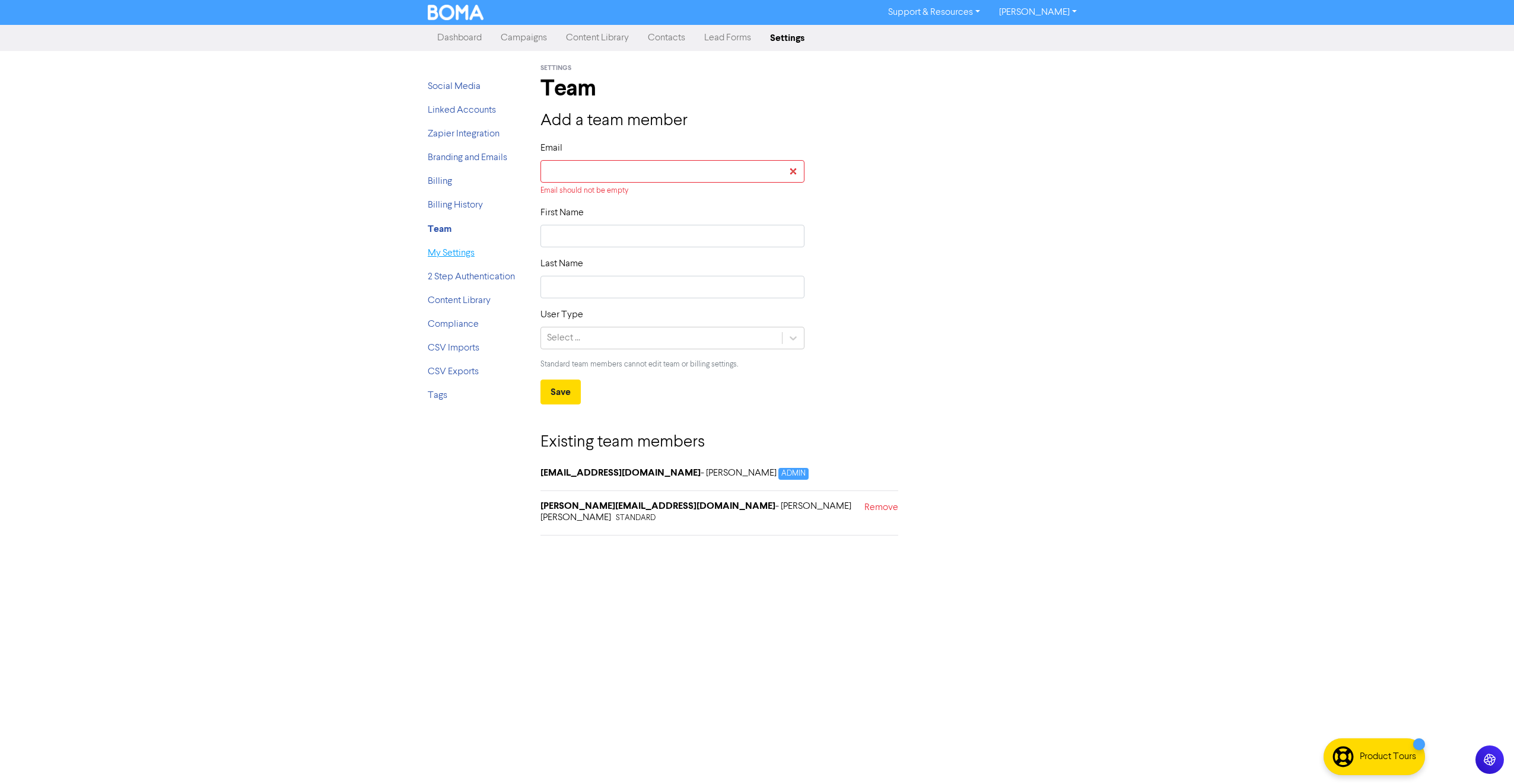
click at [465, 253] on link "My Settings" at bounding box center [451, 253] width 47 height 9
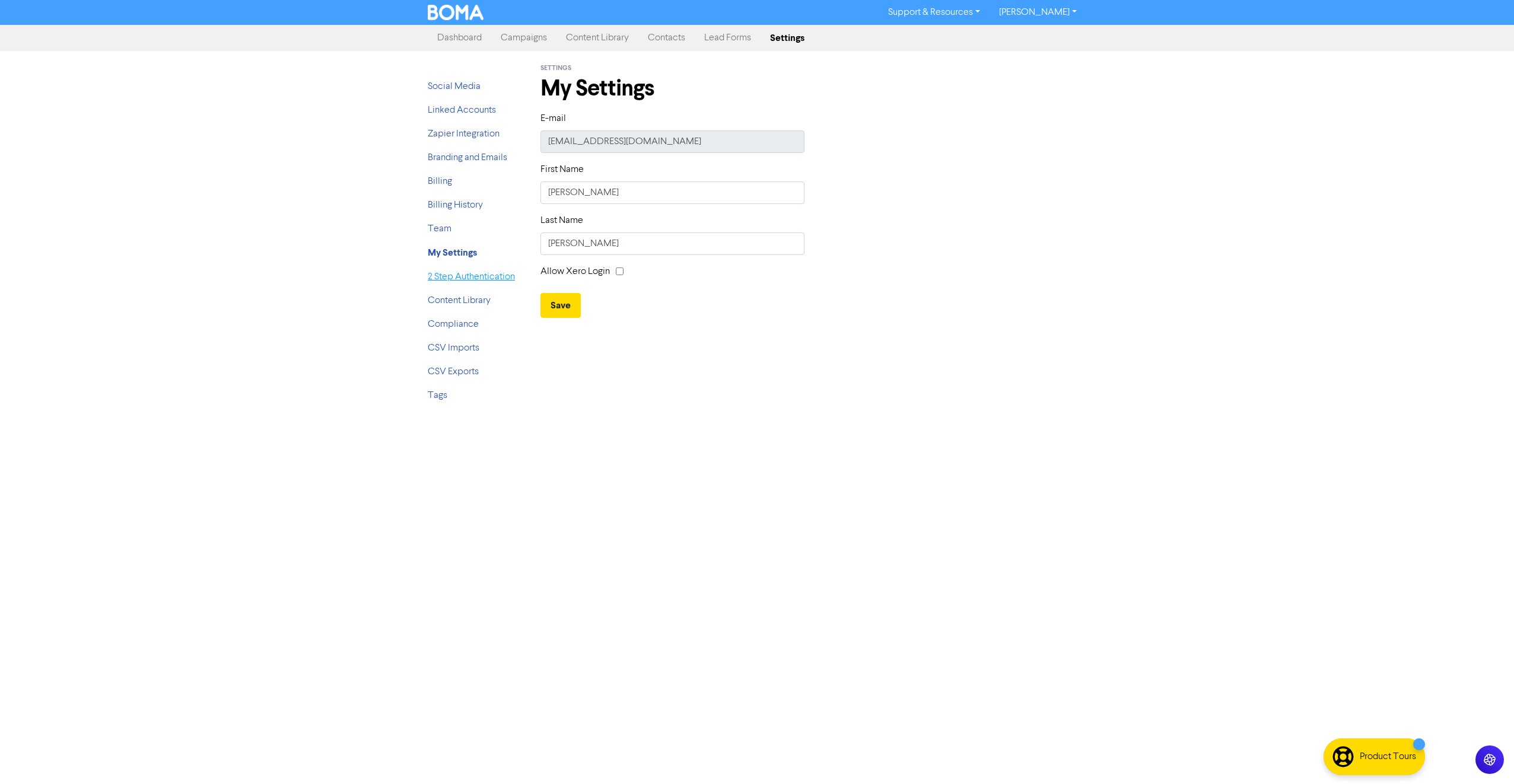
click at [437, 273] on link "2 Step Authentication" at bounding box center [472, 276] width 87 height 9
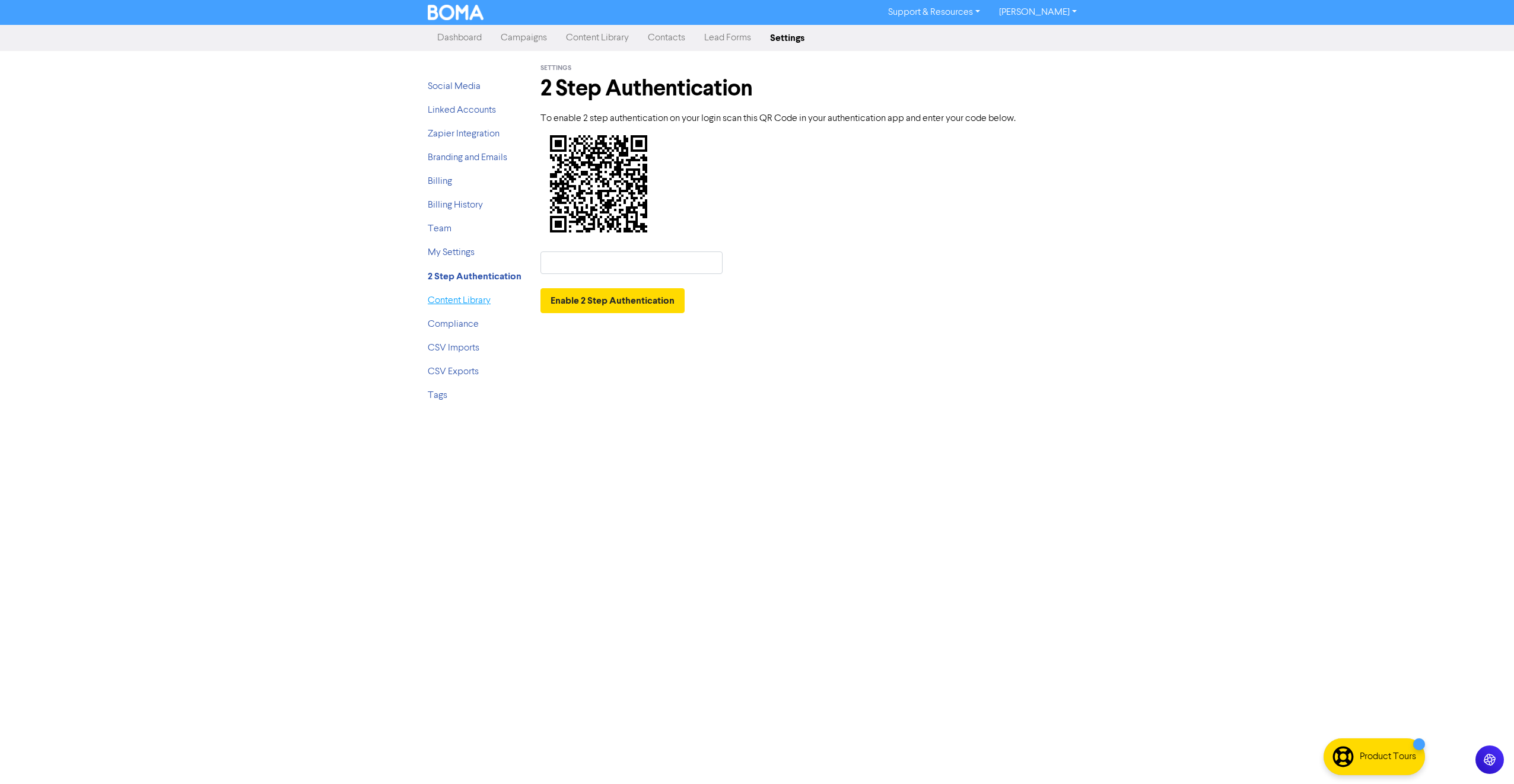
click at [445, 300] on link "Content Library" at bounding box center [460, 300] width 63 height 9
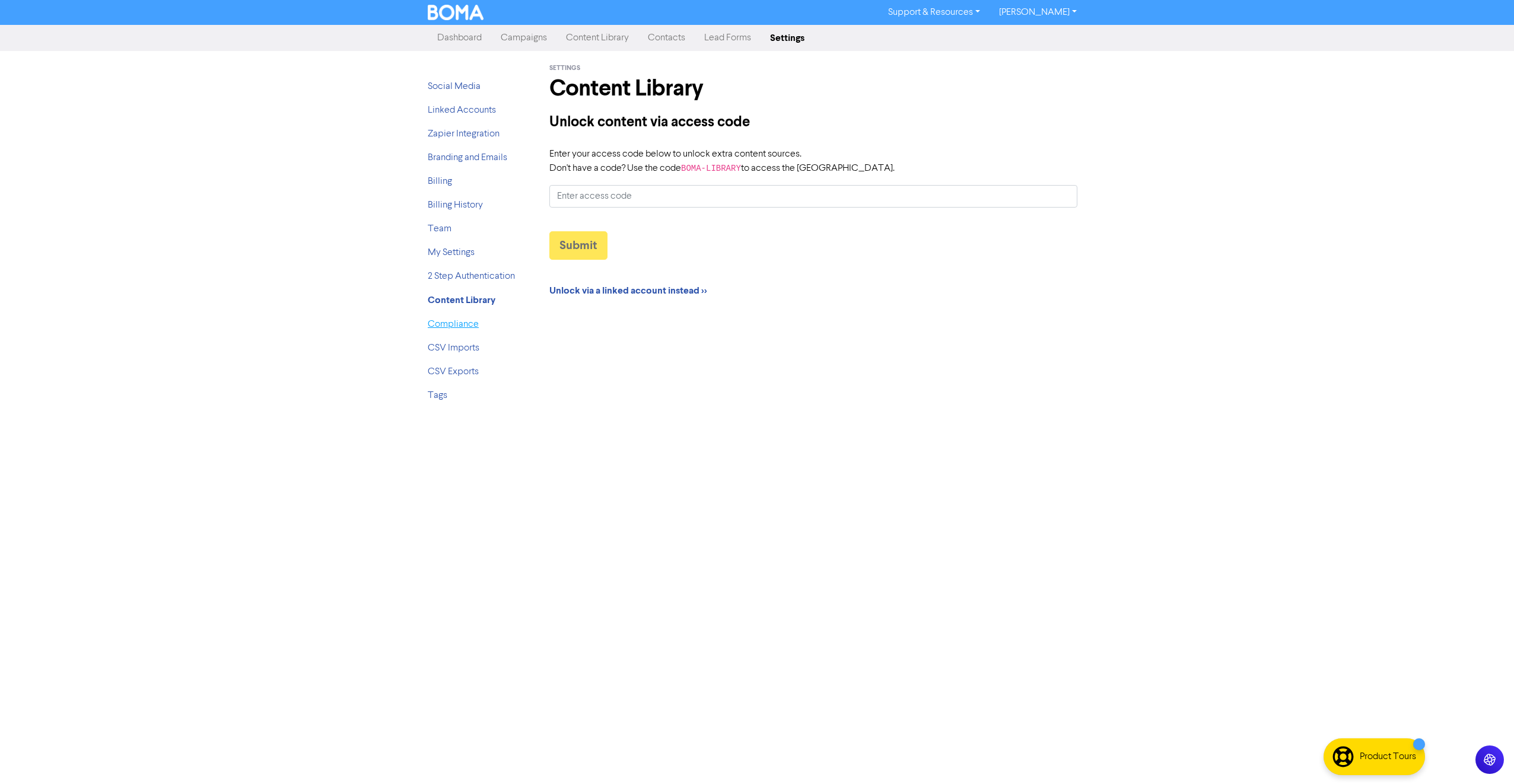
click at [446, 328] on link "Compliance" at bounding box center [453, 325] width 51 height 9
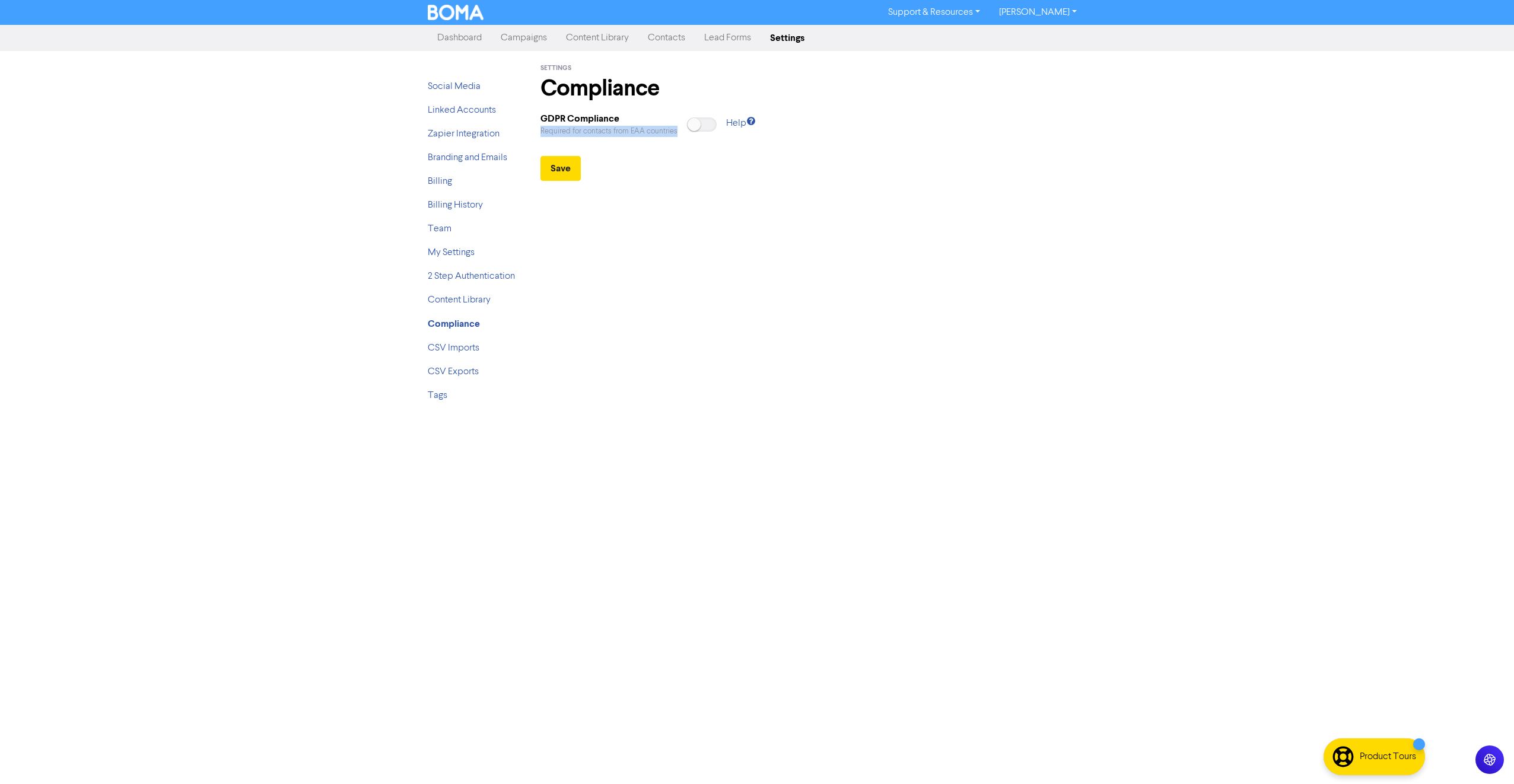
drag, startPoint x: 535, startPoint y: 135, endPoint x: 680, endPoint y: 139, distance: 145.1
click at [680, 139] on div "GDPR Compliance Required for contacts from EAA countries Help" at bounding box center [720, 129] width 375 height 35
drag, startPoint x: 680, startPoint y: 139, endPoint x: 748, endPoint y: 123, distance: 69.9
click at [748, 123] on icon at bounding box center [751, 123] width 9 height 9
click at [470, 85] on link "Social Media" at bounding box center [454, 87] width 53 height 9
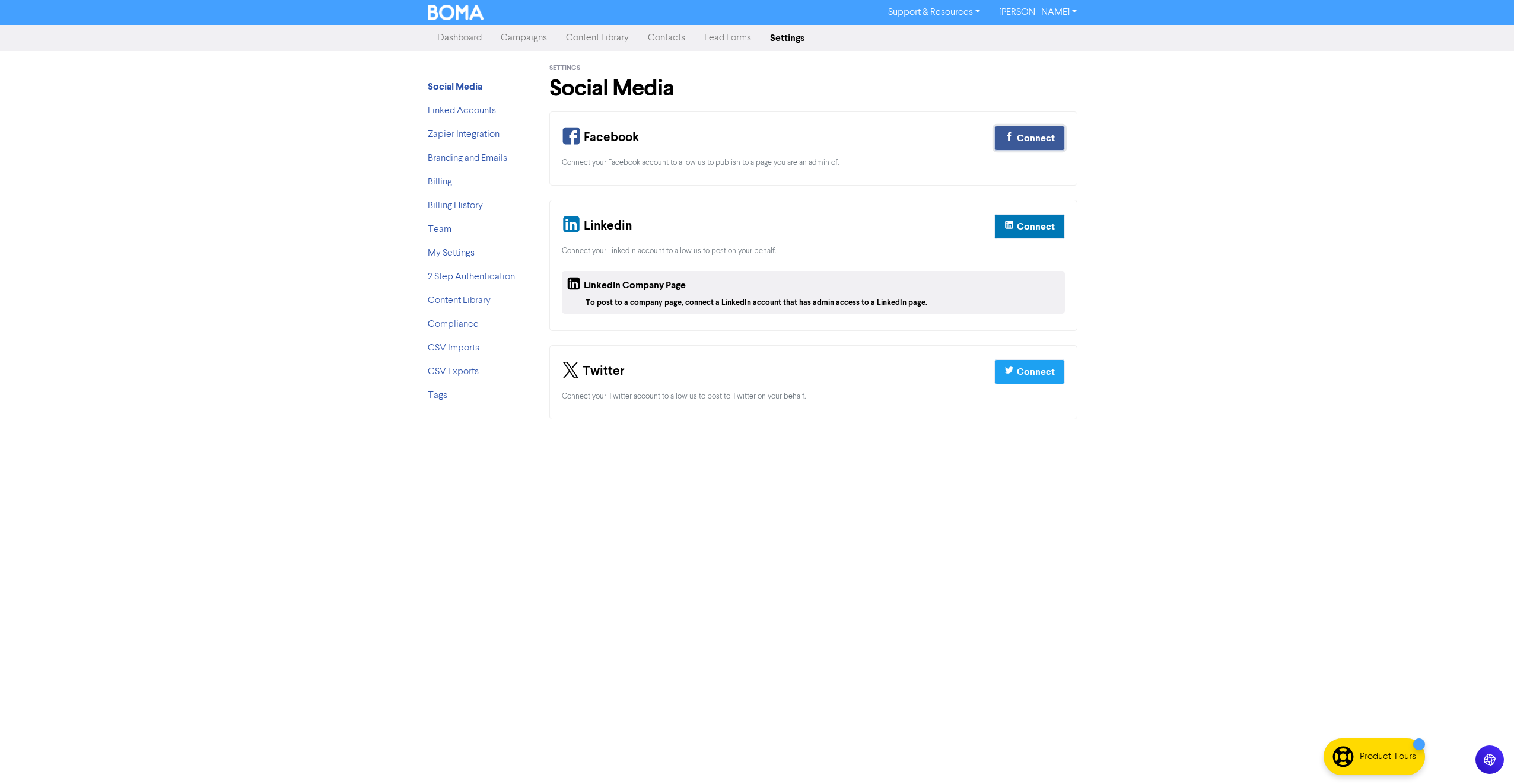
click at [1023, 131] on button "Connect" at bounding box center [1029, 138] width 70 height 25
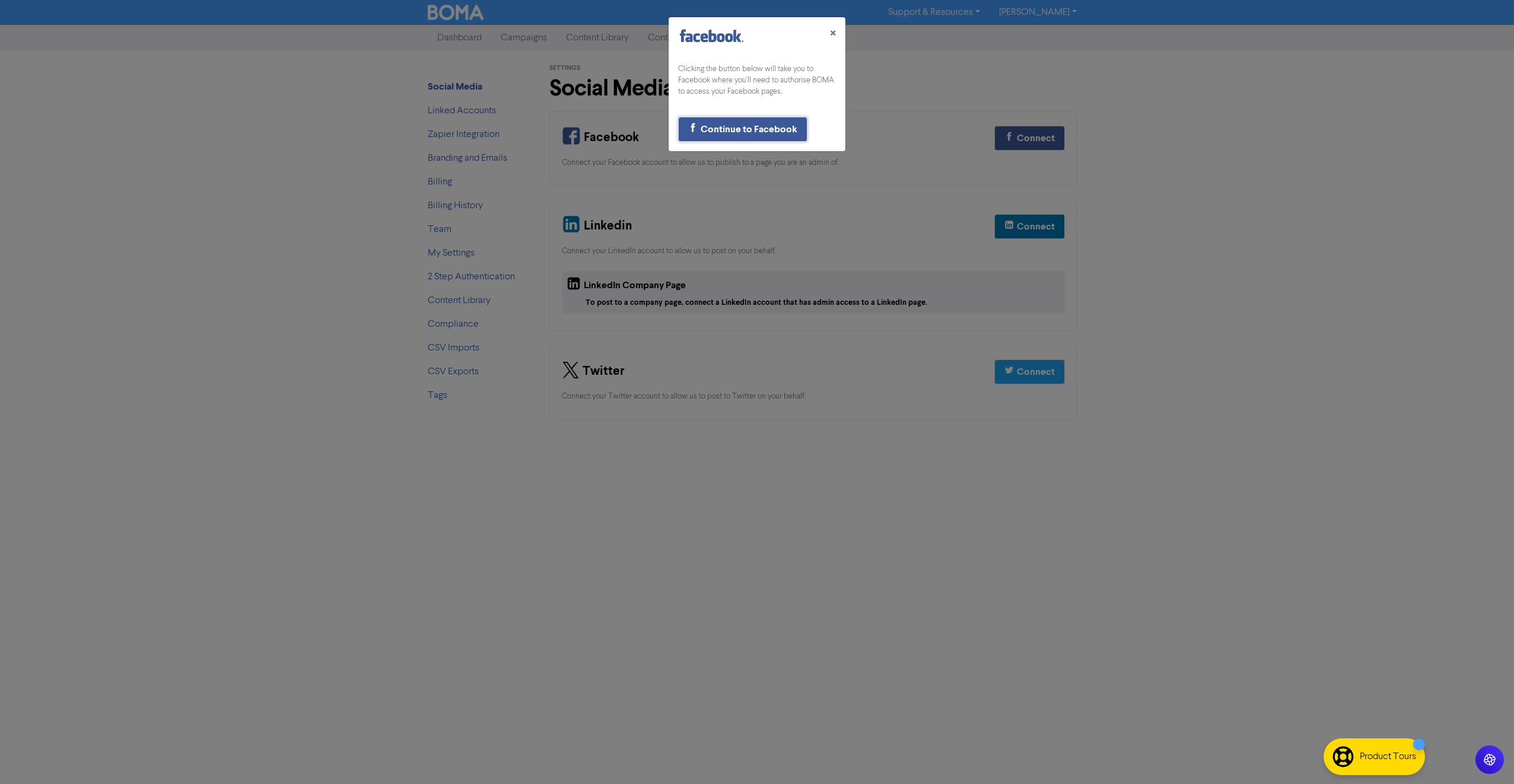
click at [782, 133] on div "Continue to Facebook" at bounding box center [749, 129] width 97 height 14
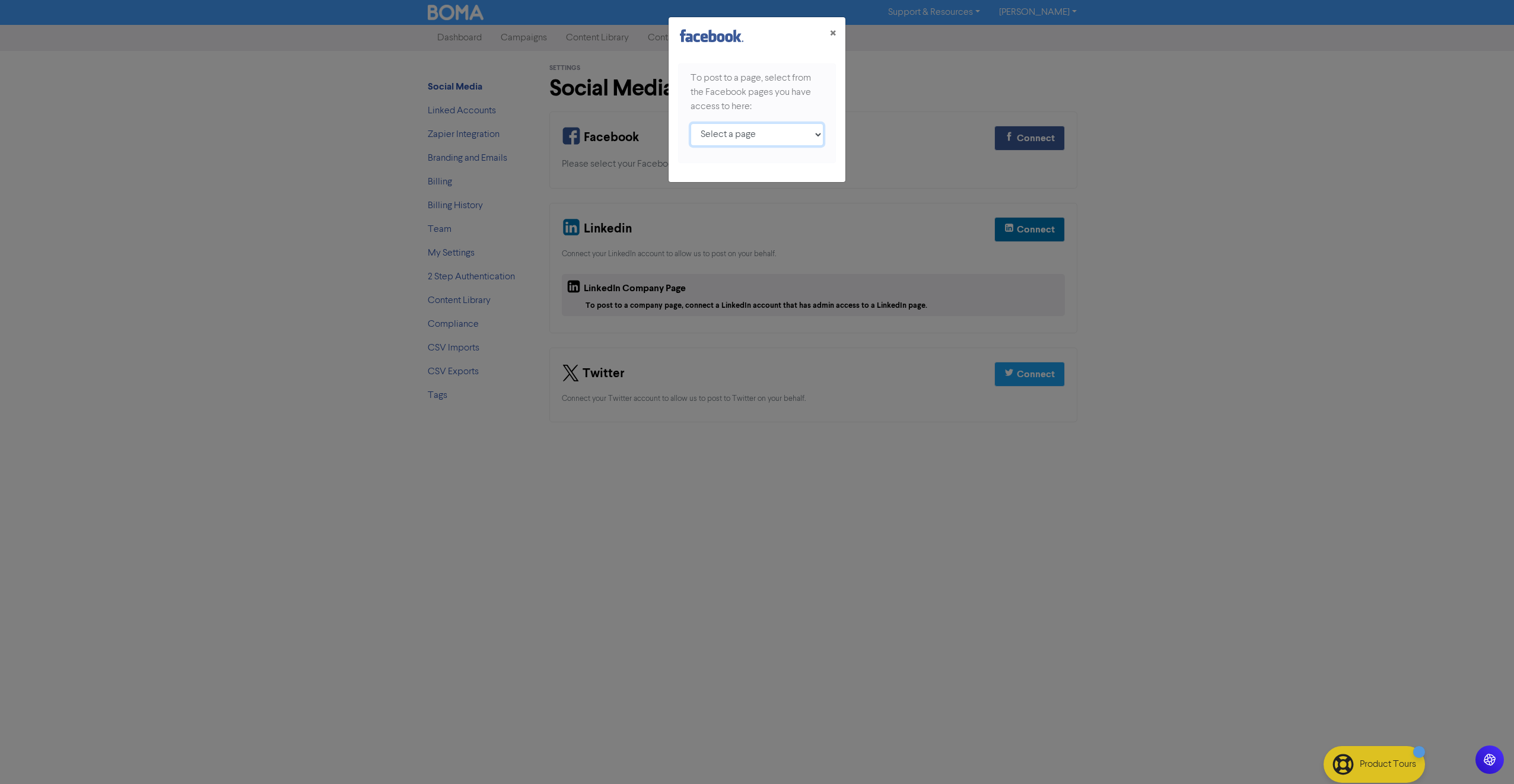
click at [790, 137] on select "Select a page Aspire AA Group ;" at bounding box center [757, 134] width 133 height 22
drag, startPoint x: 688, startPoint y: 79, endPoint x: 805, endPoint y: 110, distance: 121.0
click at [805, 110] on div "To post to a page, select from the Facebook pages you have access to here: Sele…" at bounding box center [757, 114] width 158 height 100
click at [834, 34] on span "×" at bounding box center [833, 33] width 6 height 18
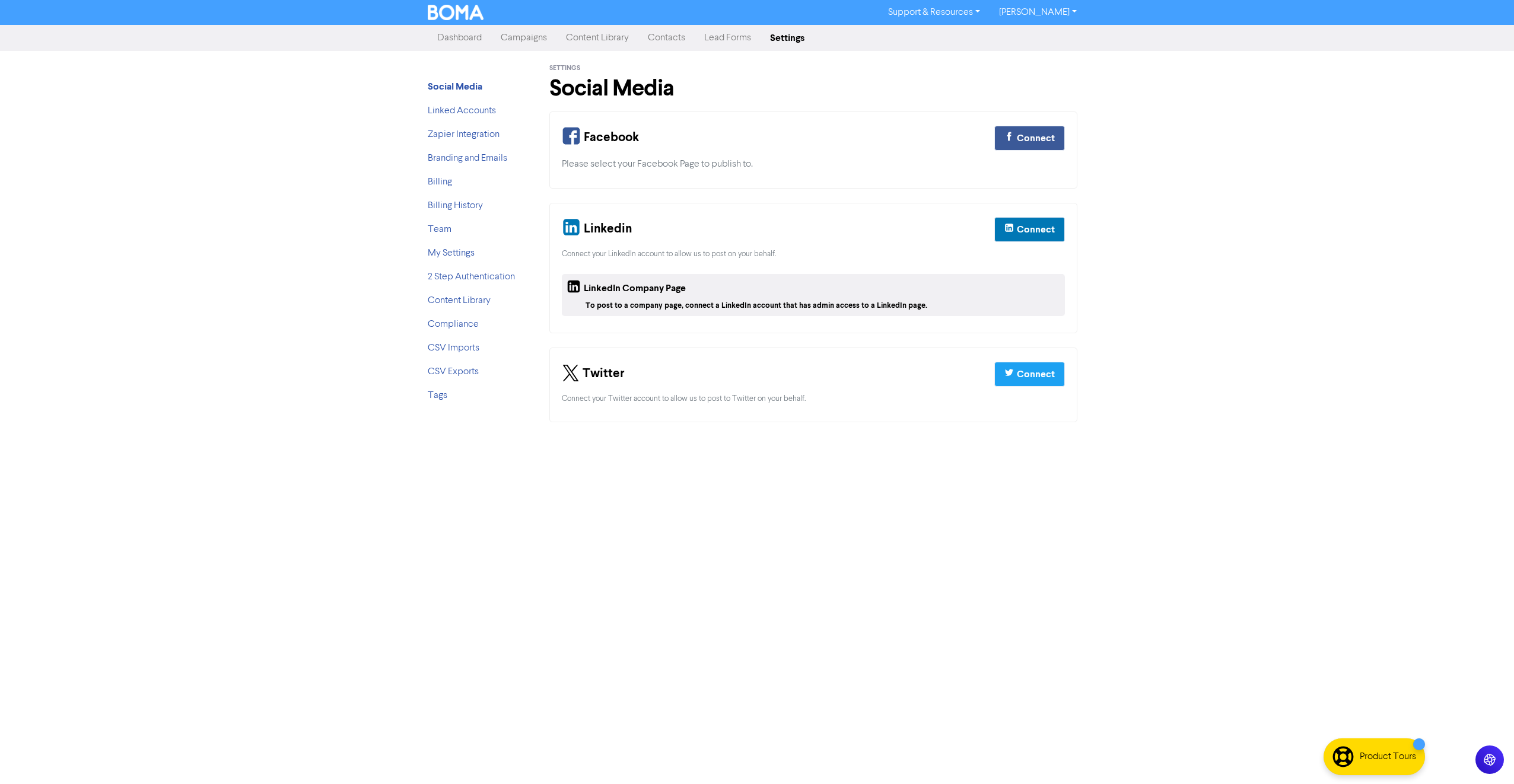
click at [692, 165] on div "Please select your Facebook Page to publish to." at bounding box center [814, 164] width 503 height 14
click at [1034, 137] on div "Connect" at bounding box center [1036, 138] width 38 height 14
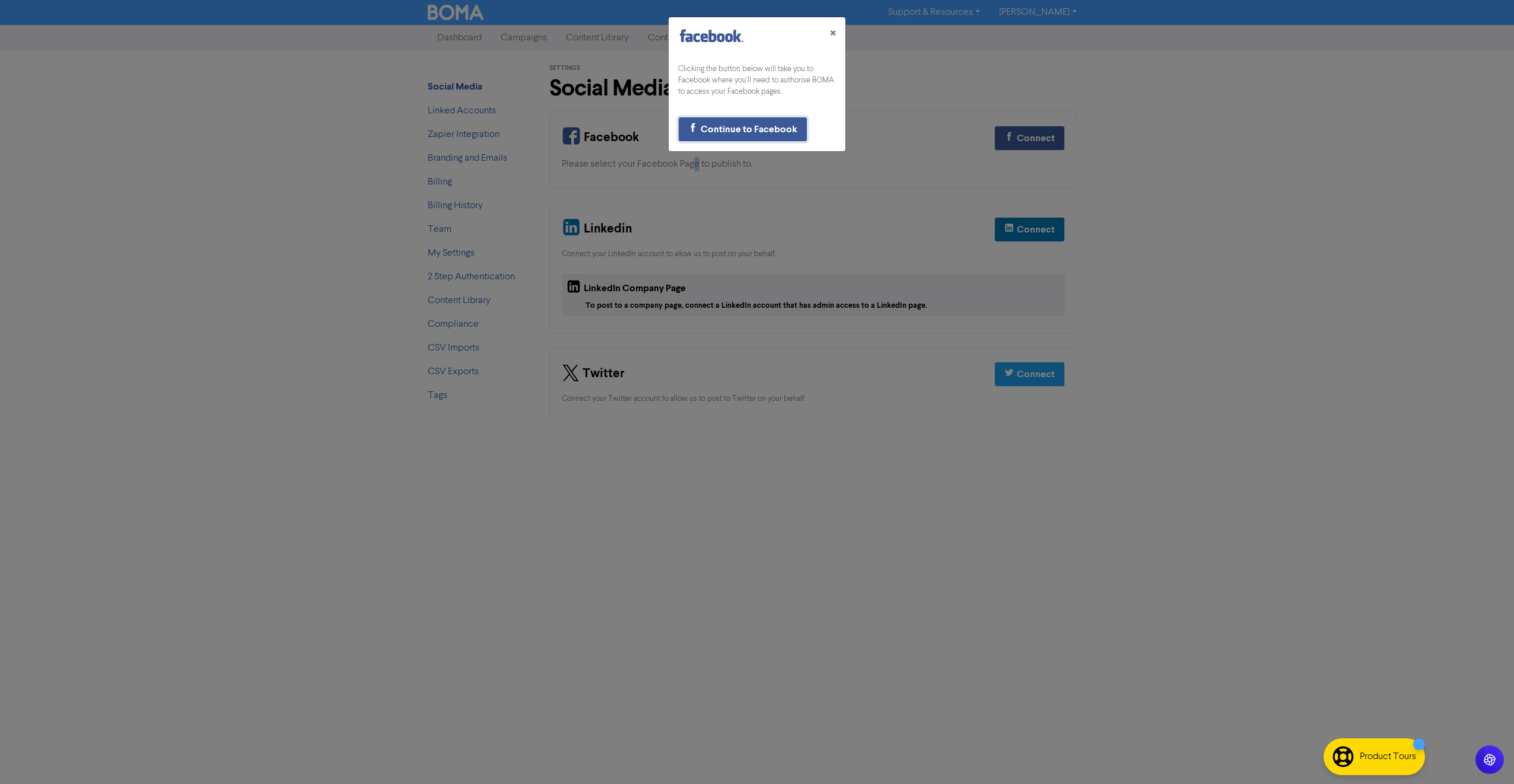
click at [744, 121] on button "Continue to Facebook" at bounding box center [743, 129] width 129 height 25
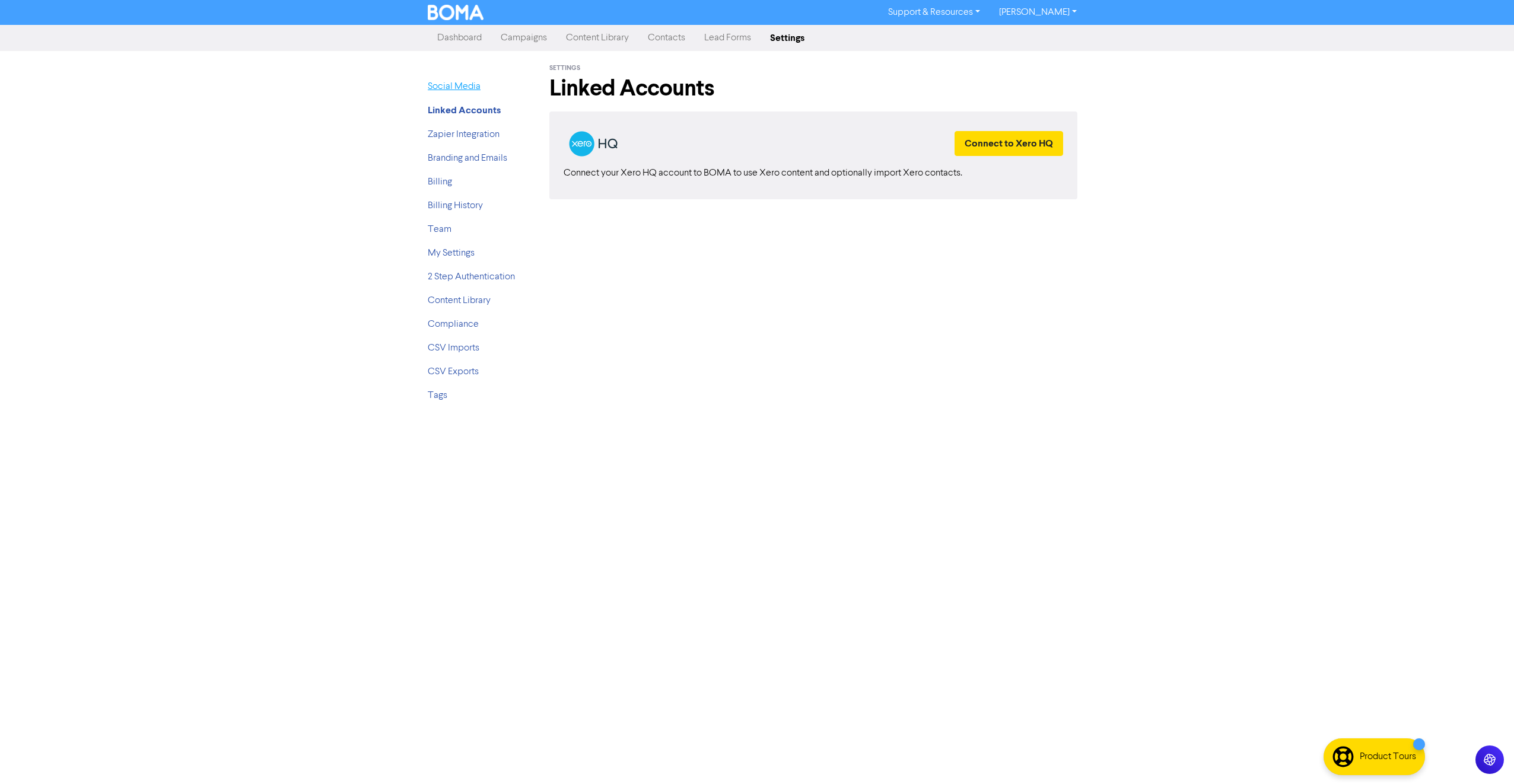
click at [448, 88] on link "Social Media" at bounding box center [454, 87] width 53 height 9
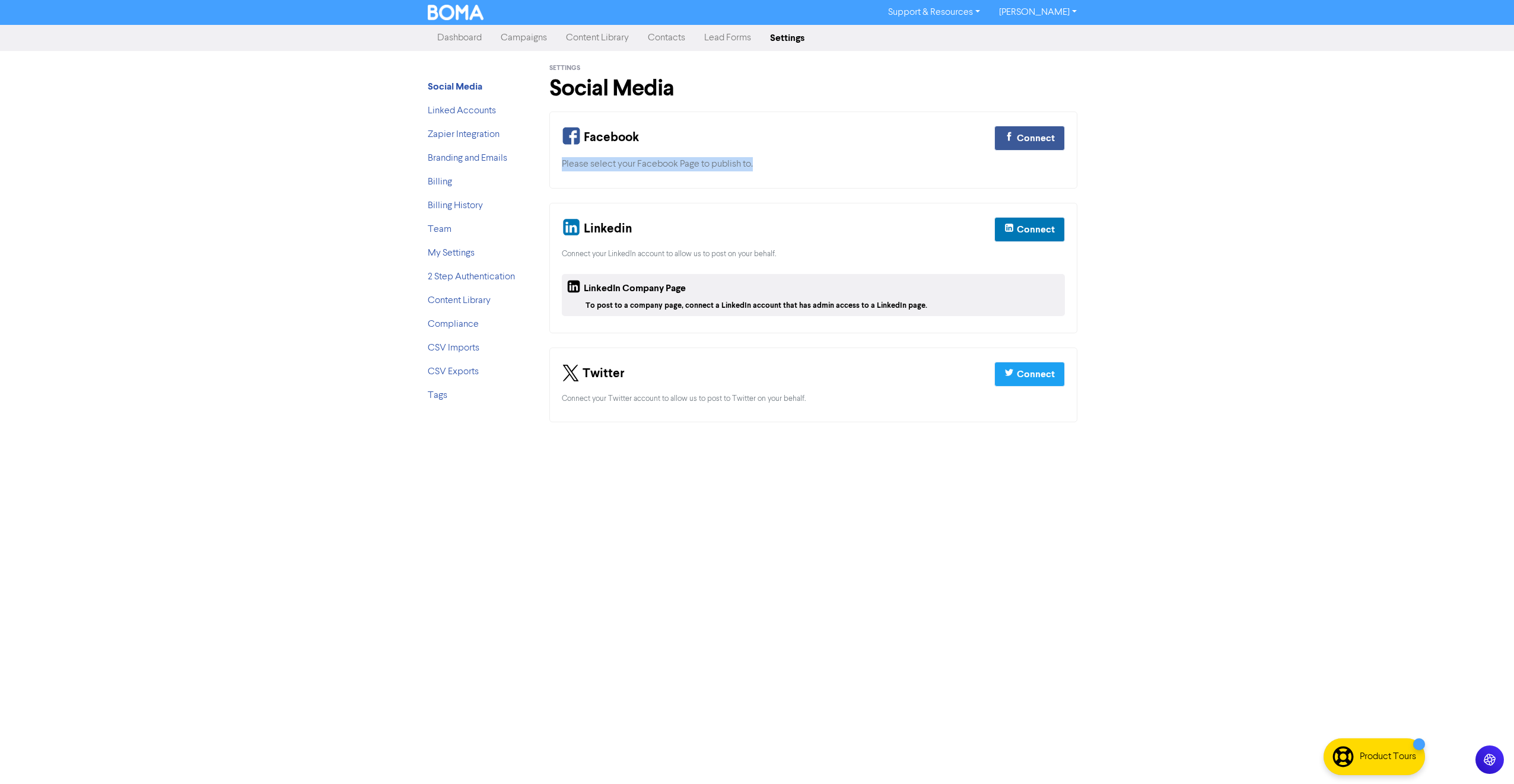
drag, startPoint x: 551, startPoint y: 167, endPoint x: 940, endPoint y: 167, distance: 389.0
click at [940, 167] on div "Facebook Connect Please select your Facebook Page to publish to." at bounding box center [813, 150] width 528 height 77
click at [940, 168] on div "Please select your Facebook Page to publish to." at bounding box center [814, 164] width 503 height 14
